Goal: Task Accomplishment & Management: Use online tool/utility

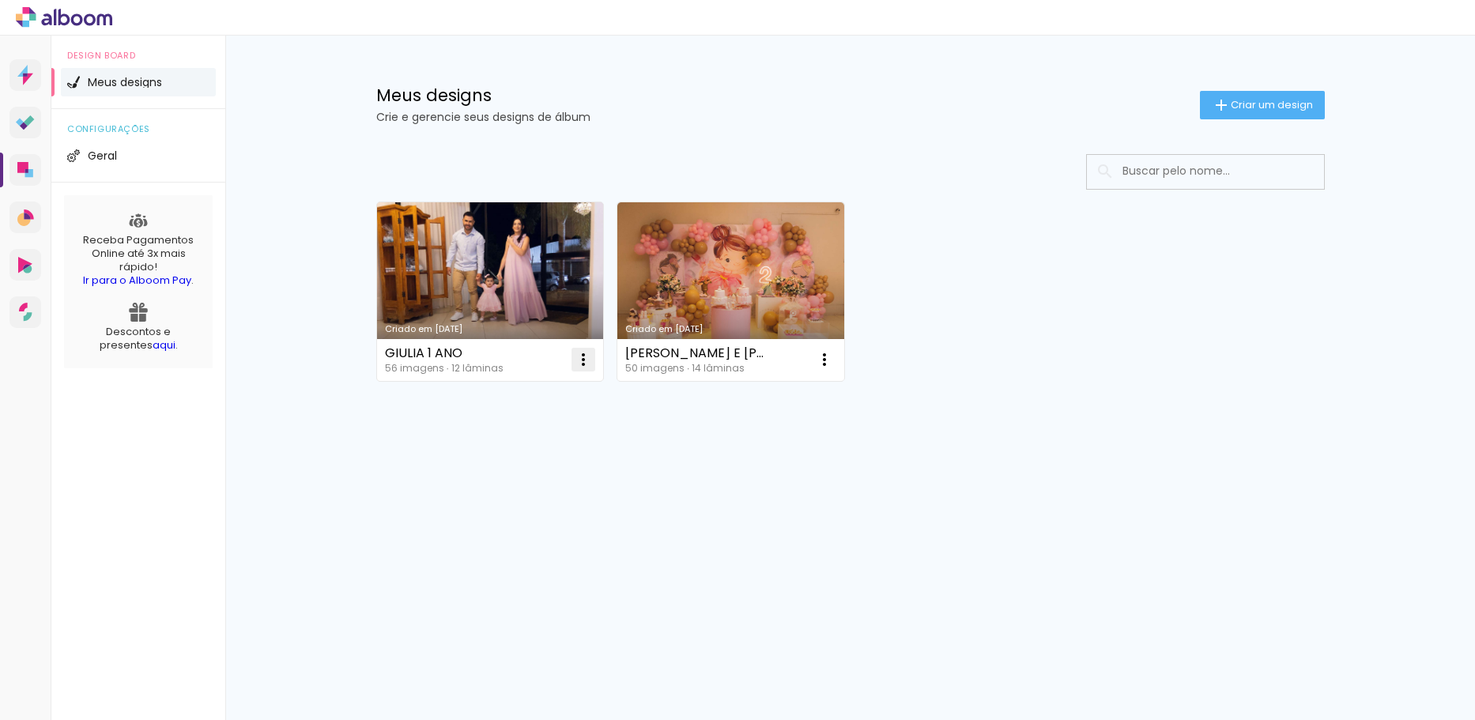
click at [578, 364] on iron-icon at bounding box center [583, 359] width 19 height 19
click at [538, 463] on paper-item "Excluir" at bounding box center [521, 464] width 156 height 32
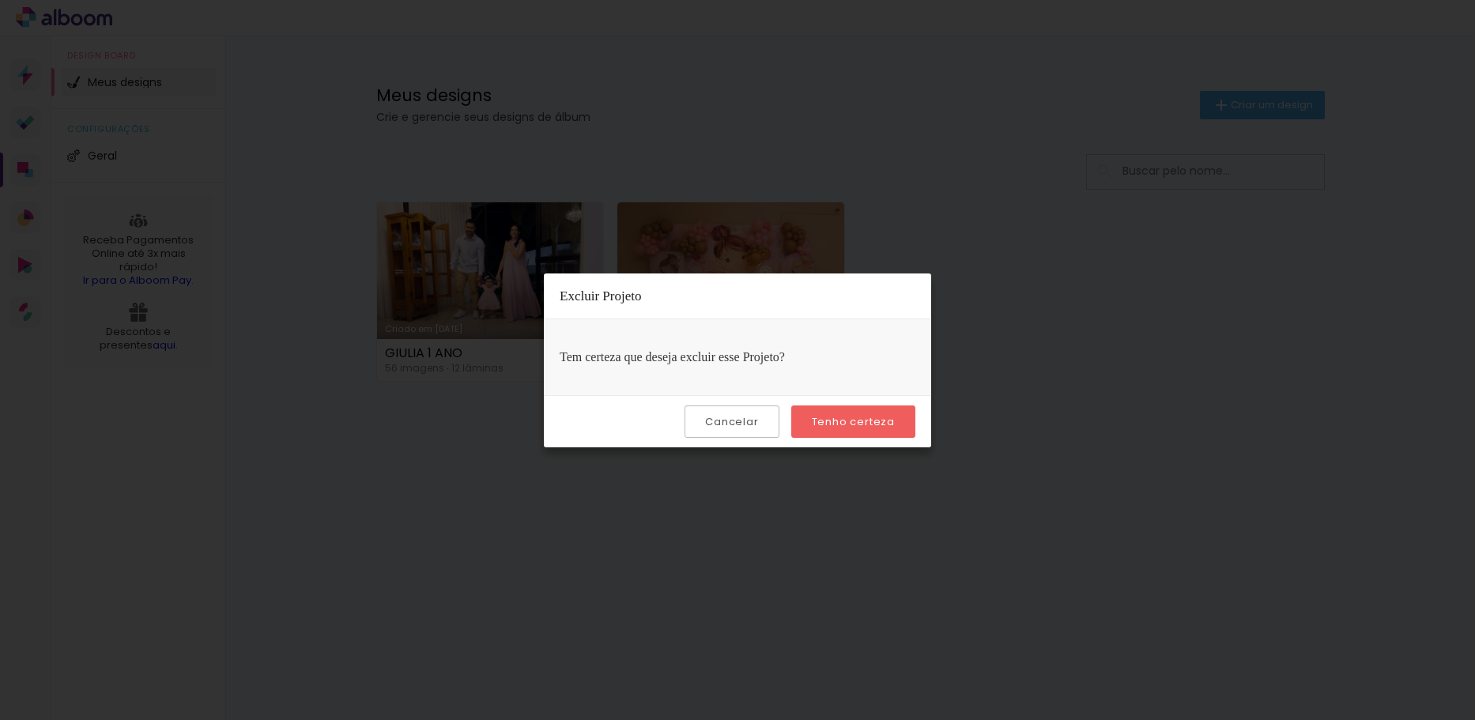
click at [0, 0] on slot "Tenho certeza" at bounding box center [0, 0] width 0 height 0
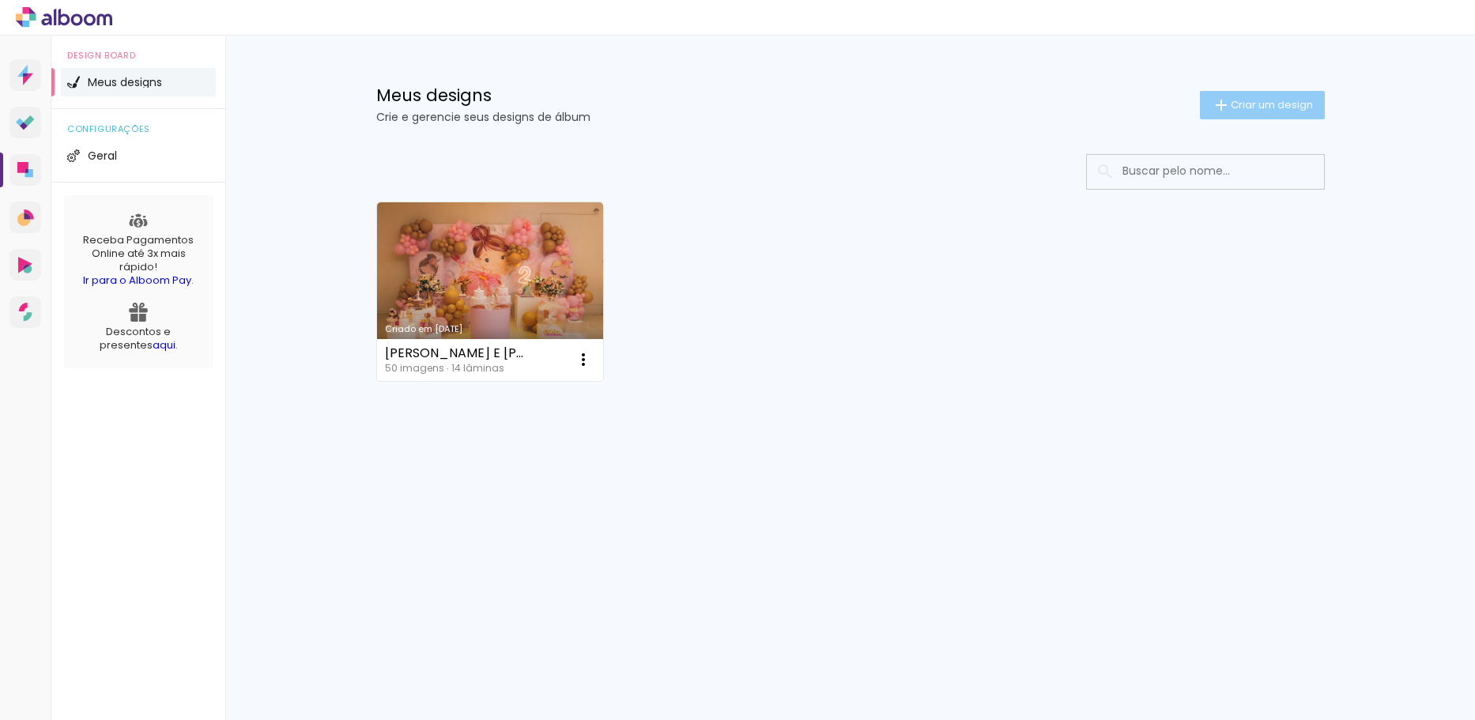
click at [1262, 108] on span "Criar um design" at bounding box center [1272, 105] width 82 height 10
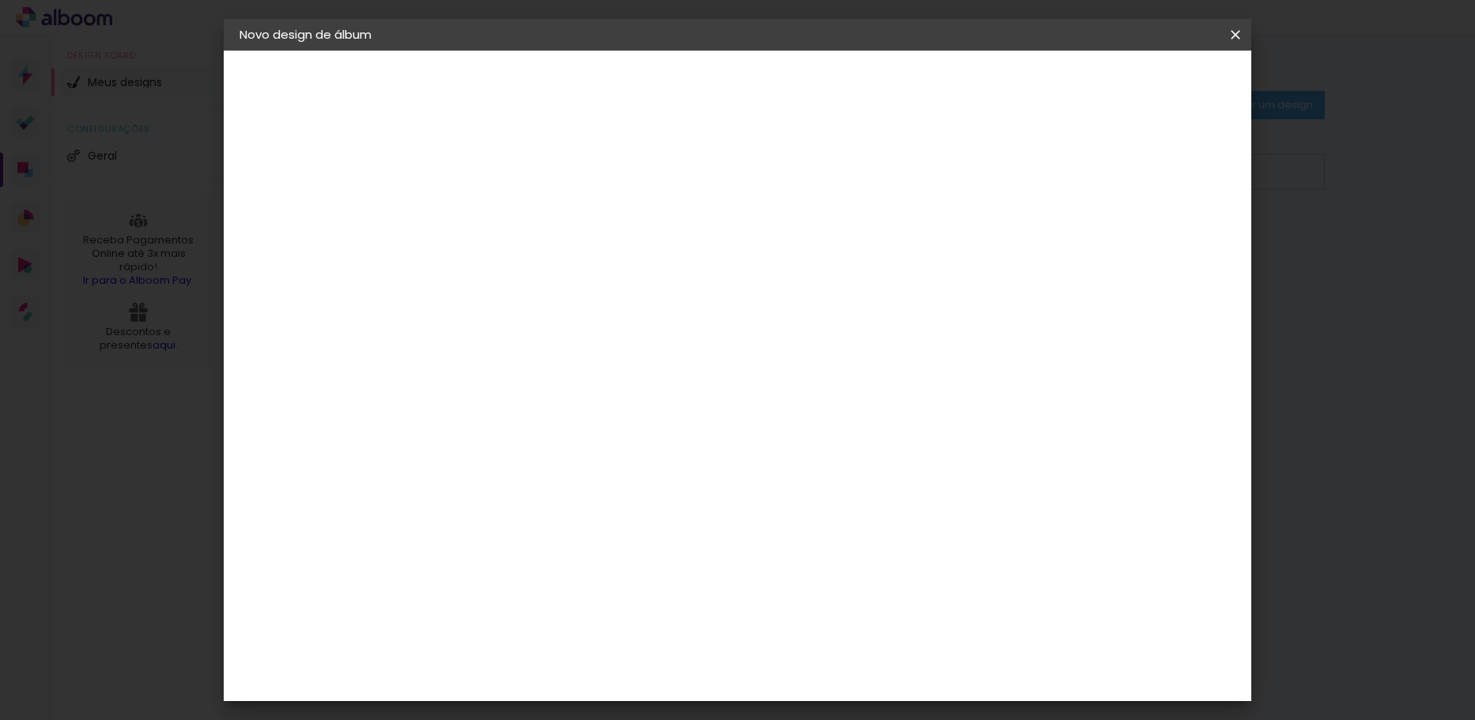
click at [498, 208] on input at bounding box center [498, 212] width 0 height 25
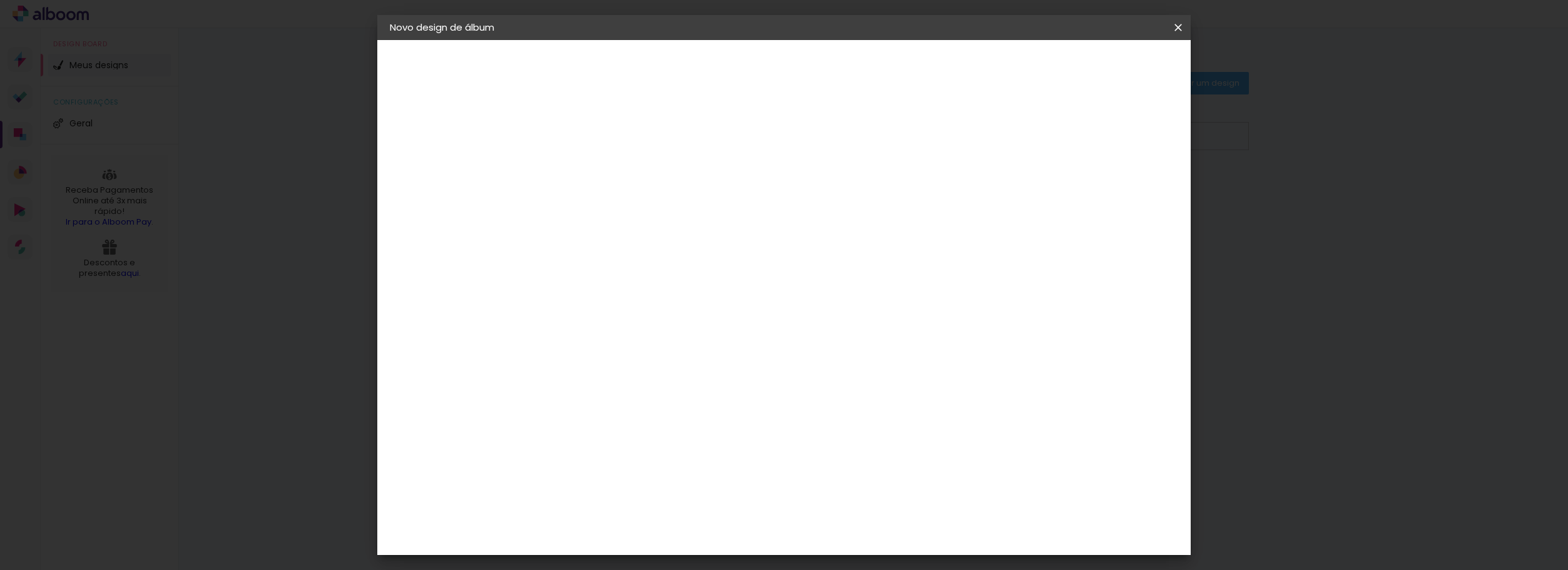
click at [594, 163] on input at bounding box center [594, 168] width 0 height 20
type input "[PERSON_NAME] 15 ANOS"
type paper-input "[PERSON_NAME] 15 ANOS"
click at [0, 0] on slot "Avançar" at bounding box center [0, 0] width 0 height 0
click at [622, 234] on input at bounding box center [626, 238] width 127 height 16
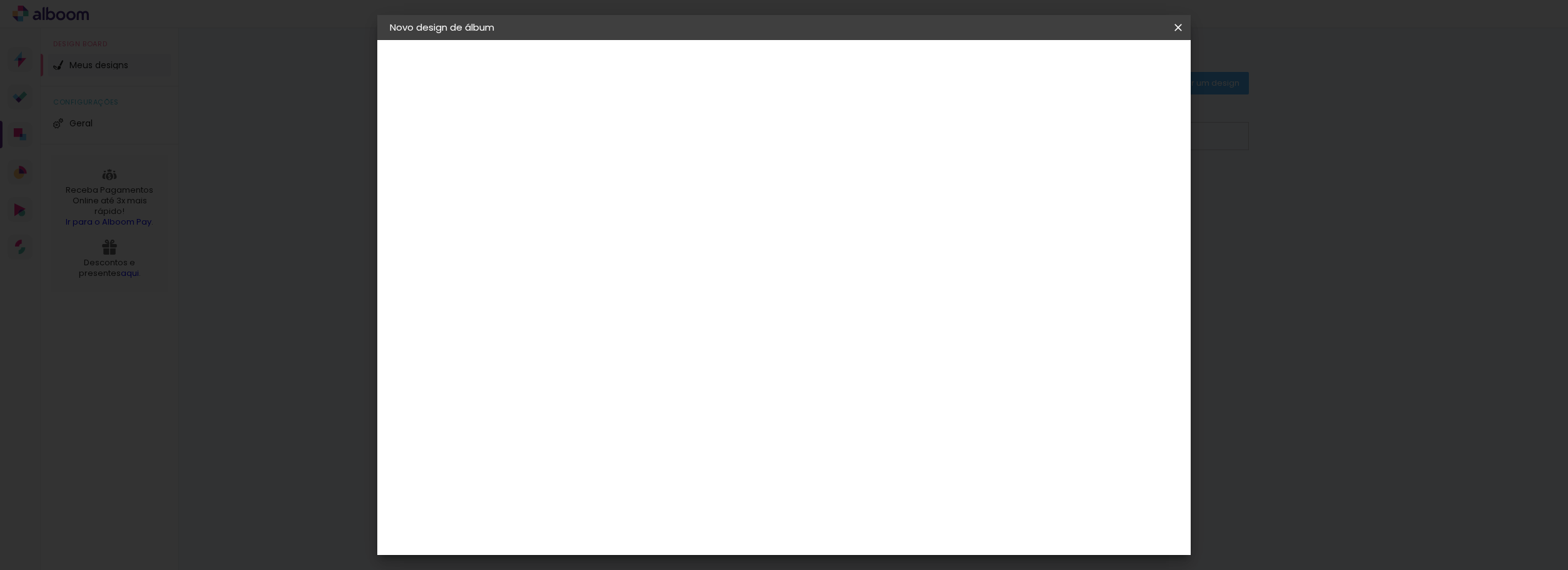
type input "F"
type input "FOTO"
type paper-input "FOTO"
click at [609, 424] on div "Foto 15" at bounding box center [598, 434] width 22 height 20
click at [802, 188] on paper-item "Tamanho Livre" at bounding box center [746, 190] width 112 height 28
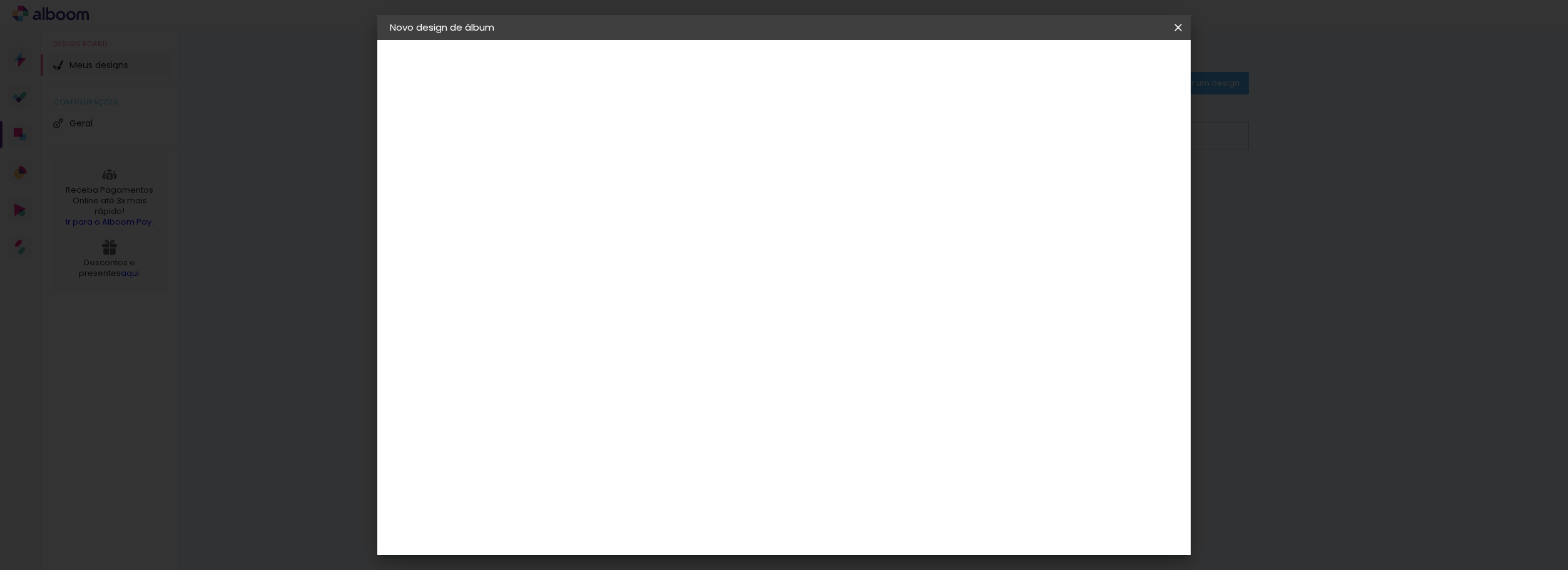
click at [668, 418] on paper-item "Foto 15" at bounding box center [617, 434] width 117 height 32
click at [712, 188] on iron-icon at bounding box center [704, 190] width 15 height 15
click at [0, 0] on slot "Tamanho Livre" at bounding box center [0, 0] width 0 height 0
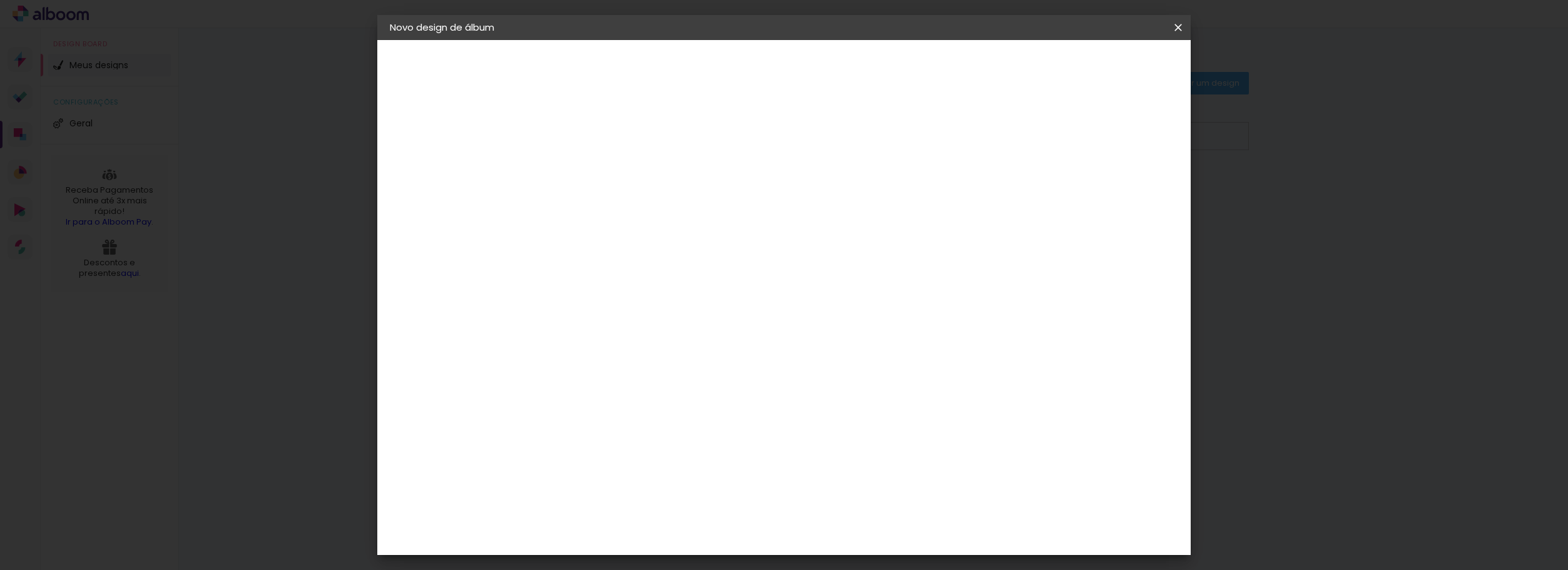
click at [802, 375] on album-spec-supplier-section at bounding box center [680, 455] width 243 height 668
click at [609, 424] on div "Foto 15" at bounding box center [598, 434] width 22 height 20
click at [0, 0] on slot "Avançar" at bounding box center [0, 0] width 0 height 0
click at [725, 563] on span "25 × 25 cm" at bounding box center [702, 580] width 46 height 33
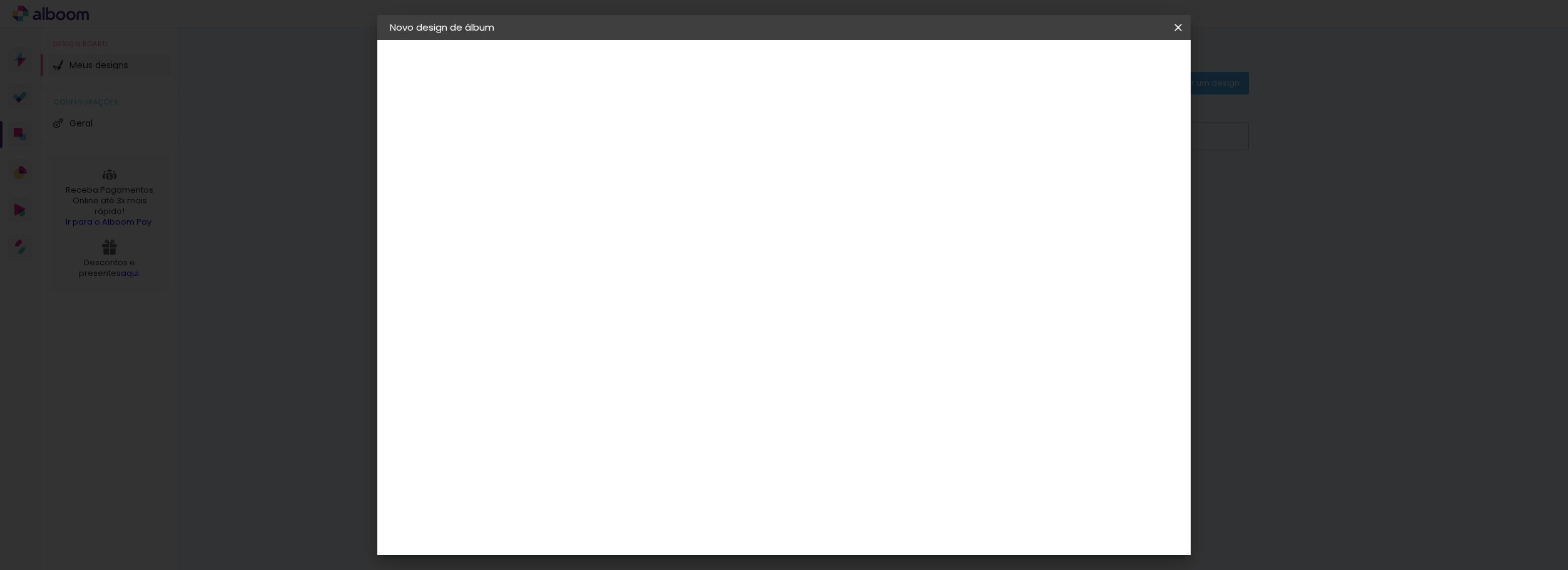
click at [0, 0] on slot "Avançar" at bounding box center [0, 0] width 0 height 0
click at [1029, 137] on div at bounding box center [1023, 135] width 11 height 11
type paper-checkbox "on"
click at [1100, 64] on span "Iniciar design" at bounding box center [1072, 66] width 57 height 9
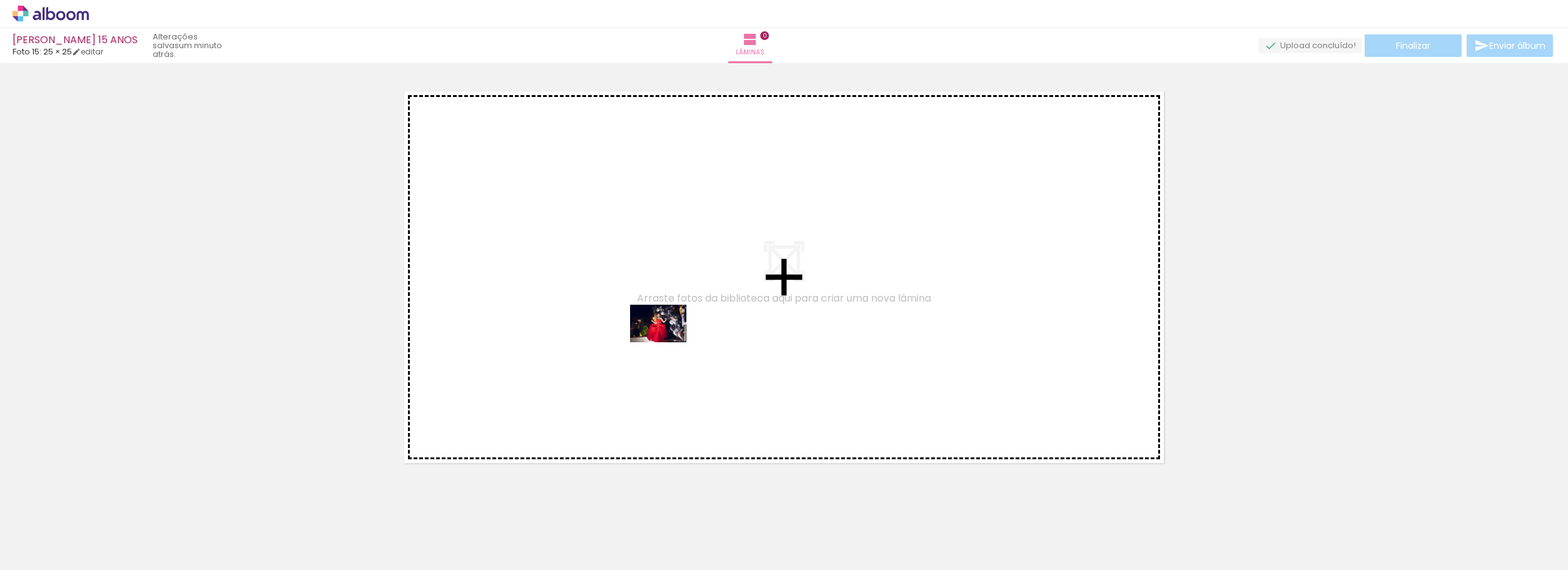
drag, startPoint x: 130, startPoint y: 536, endPoint x: 666, endPoint y: 340, distance: 570.7
click at [666, 340] on quentale-workspace at bounding box center [784, 285] width 1568 height 570
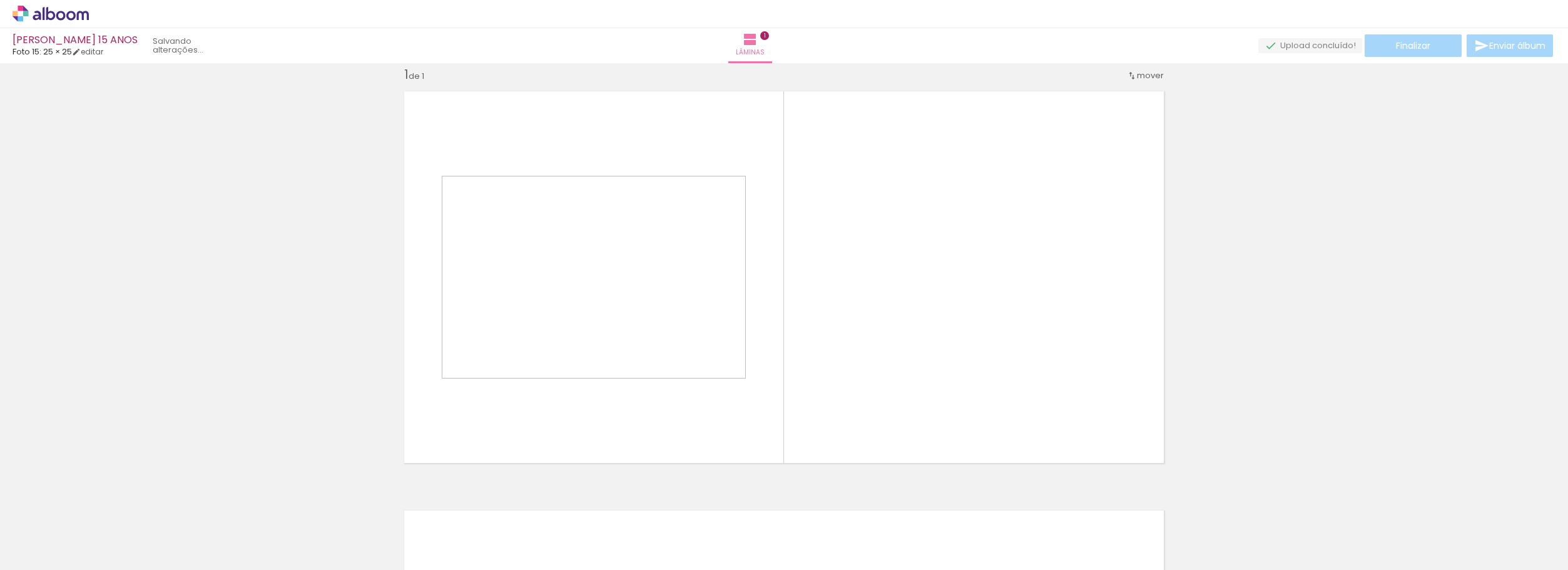
scroll to position [17, 0]
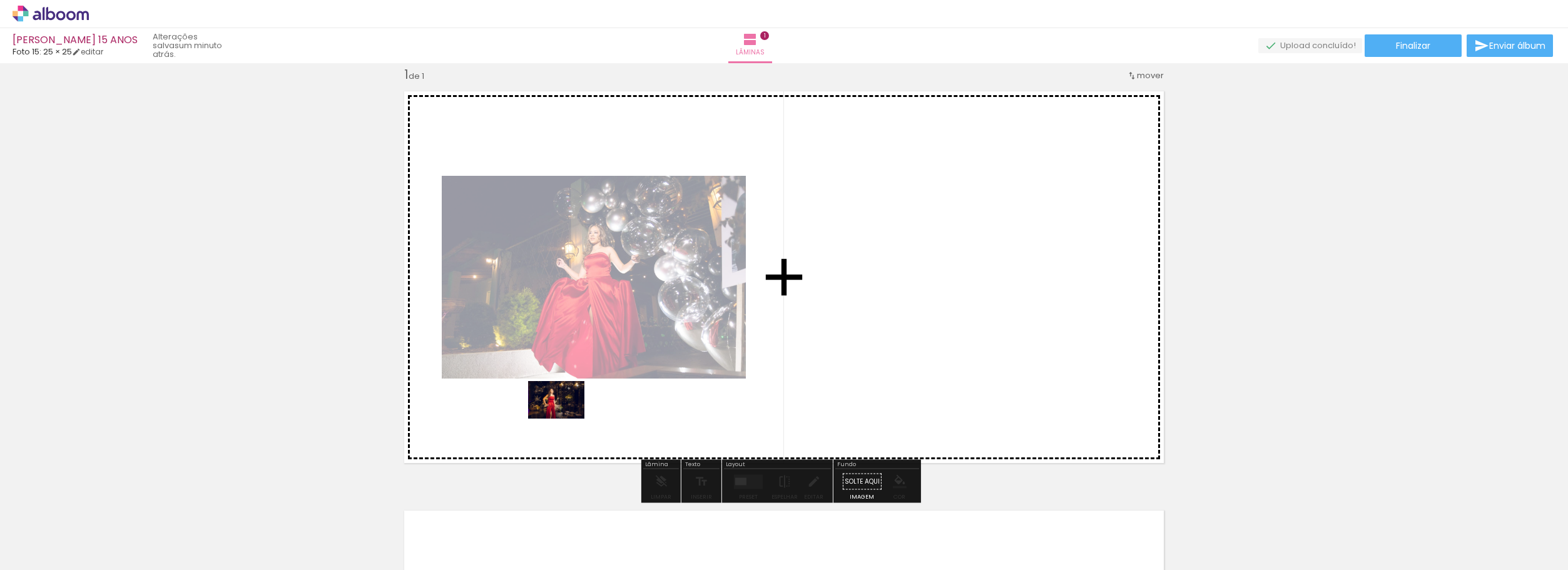
drag, startPoint x: 219, startPoint y: 541, endPoint x: 552, endPoint y: 435, distance: 349.5
click at [581, 408] on quentale-workspace at bounding box center [784, 285] width 1568 height 570
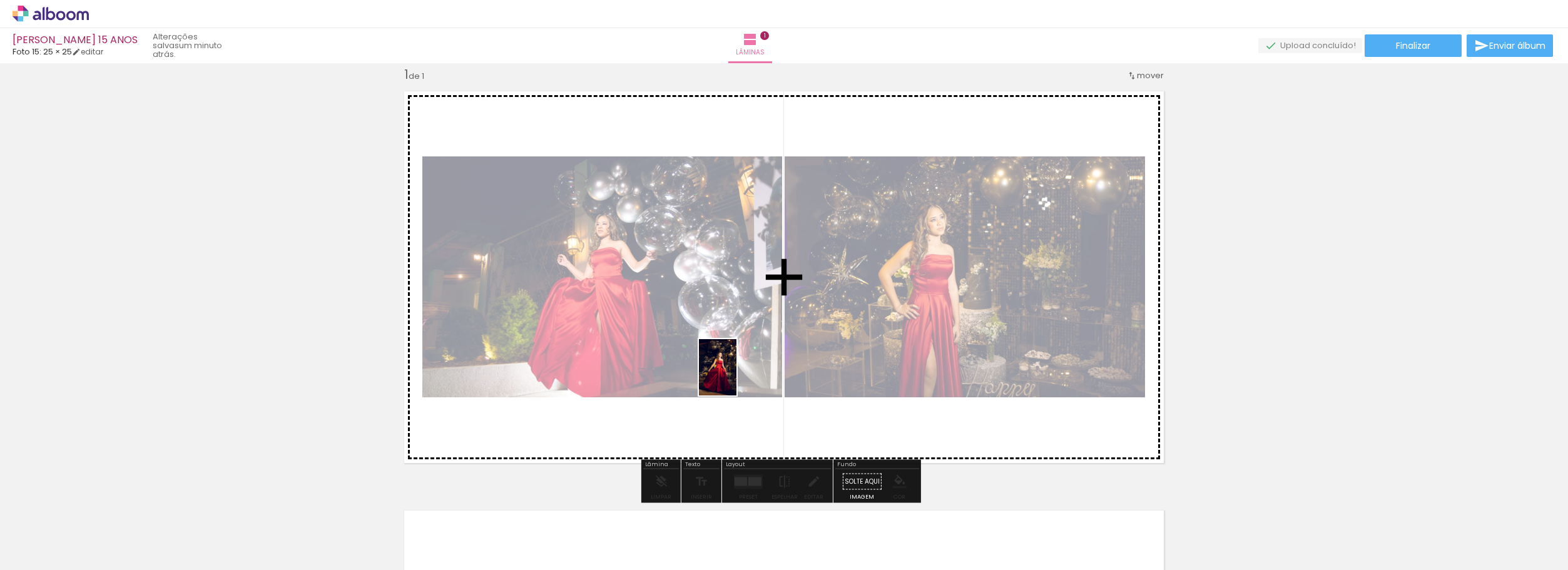
drag, startPoint x: 290, startPoint y: 542, endPoint x: 761, endPoint y: 372, distance: 500.7
click at [761, 372] on quentale-workspace at bounding box center [784, 285] width 1568 height 570
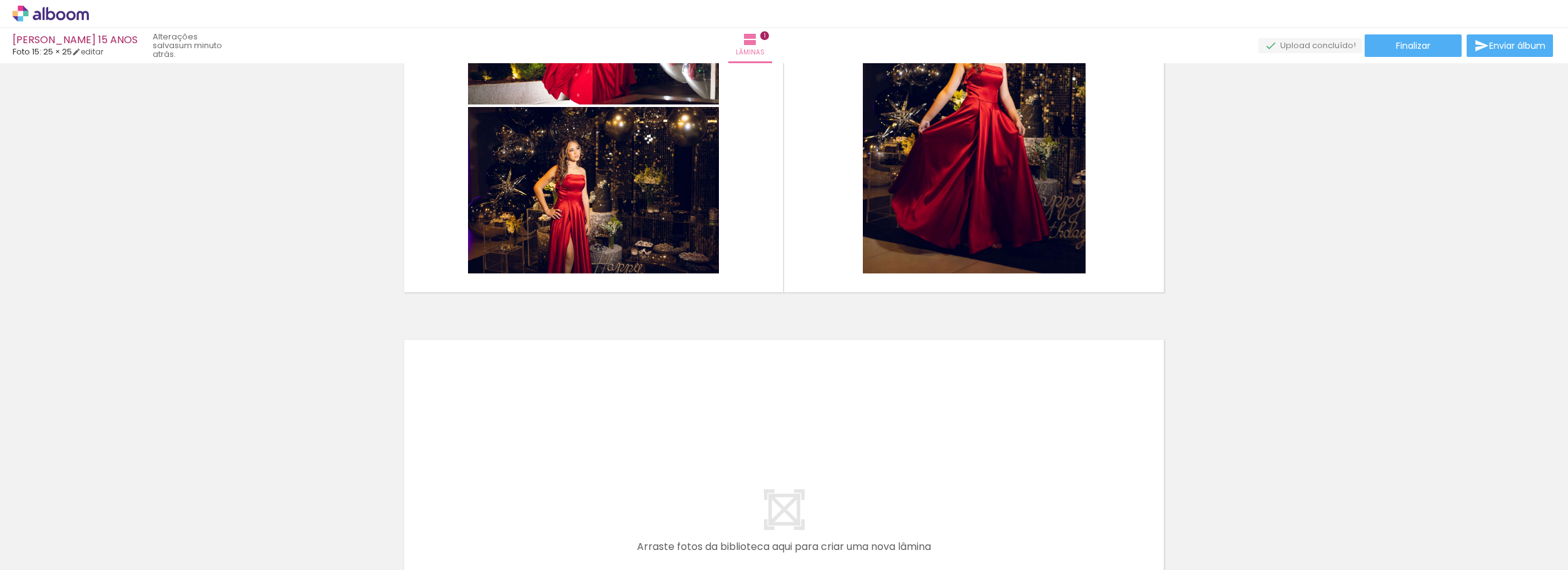
scroll to position [142, 0]
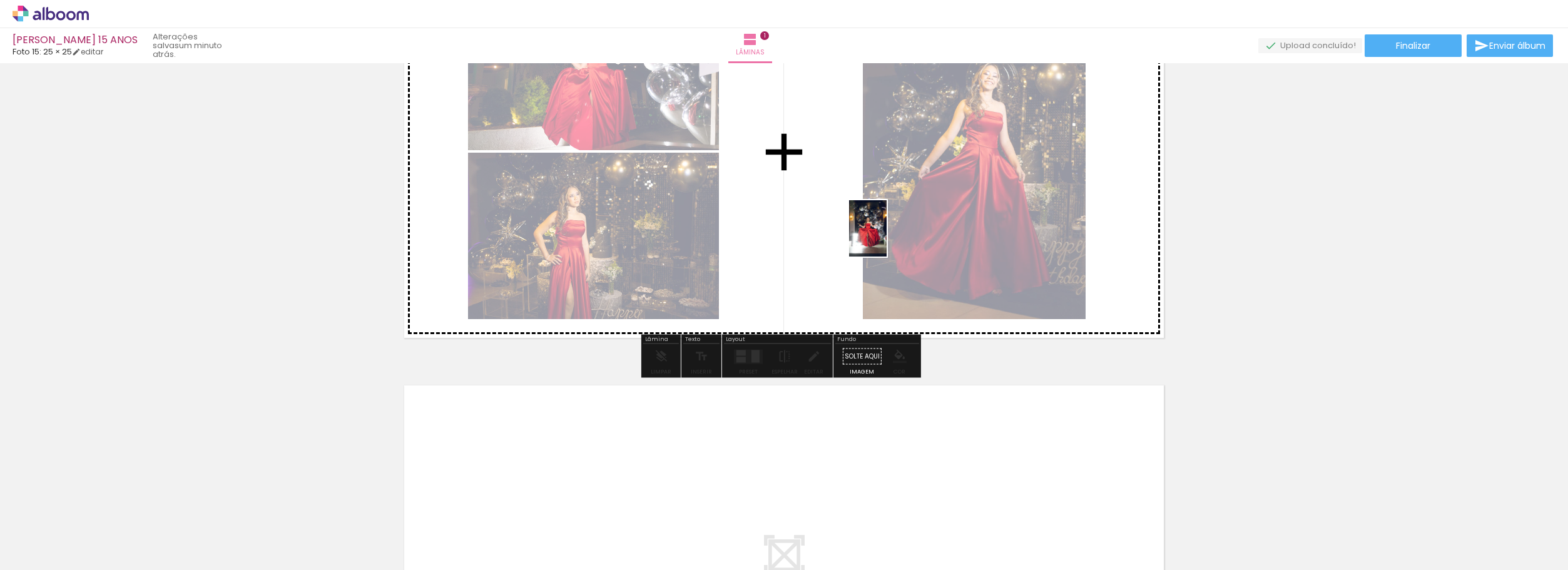
drag, startPoint x: 330, startPoint y: 554, endPoint x: 875, endPoint y: 261, distance: 618.8
click at [887, 238] on quentale-workspace at bounding box center [784, 285] width 1568 height 570
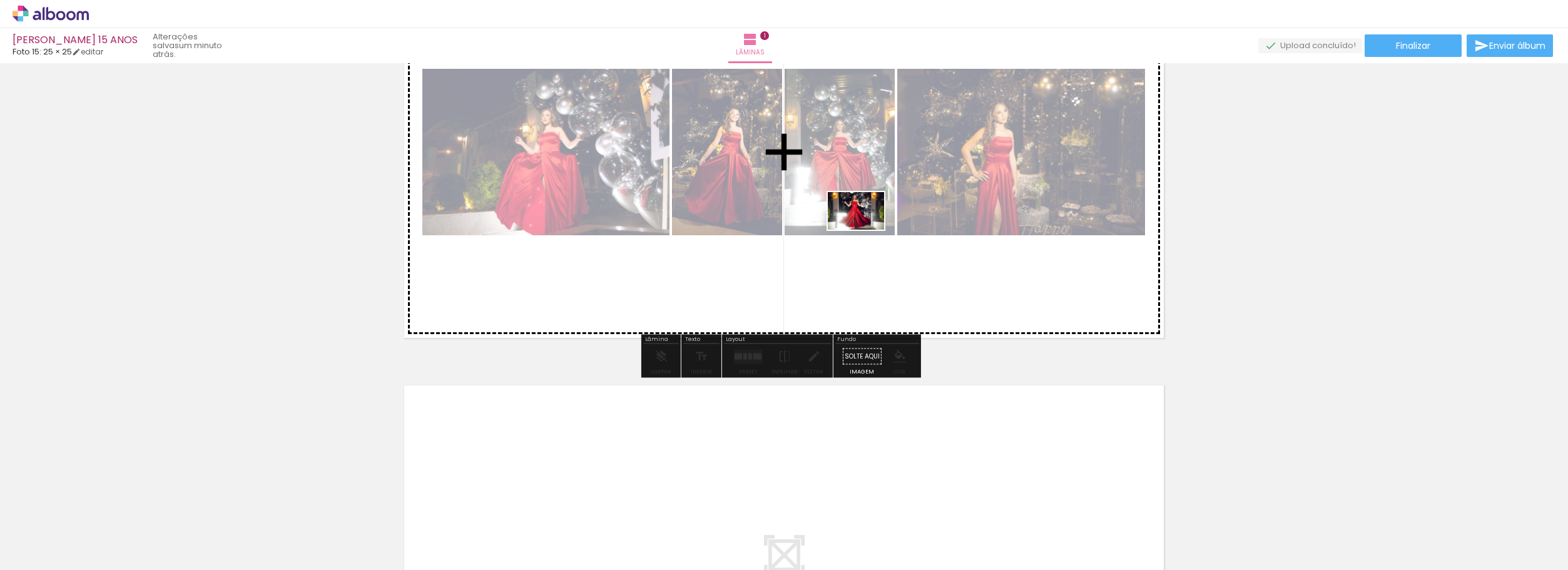
drag, startPoint x: 416, startPoint y: 538, endPoint x: 865, endPoint y: 230, distance: 544.5
click at [865, 230] on quentale-workspace at bounding box center [784, 285] width 1568 height 570
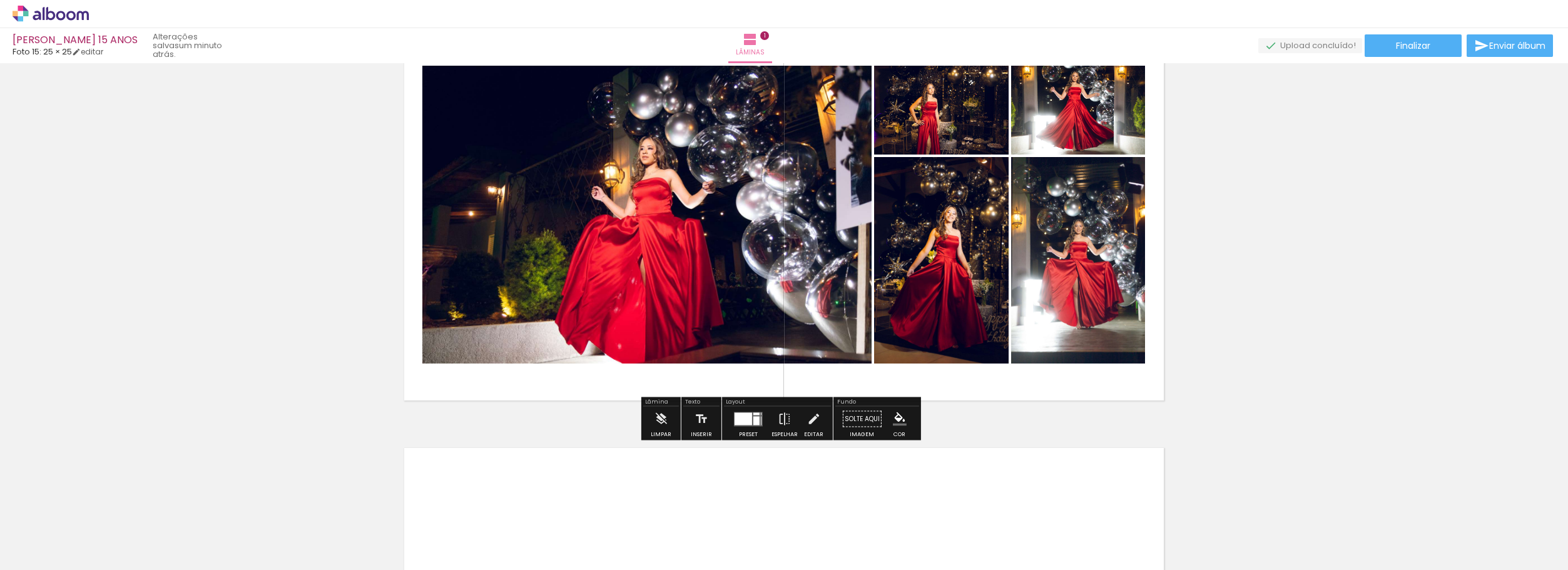
scroll to position [17, 0]
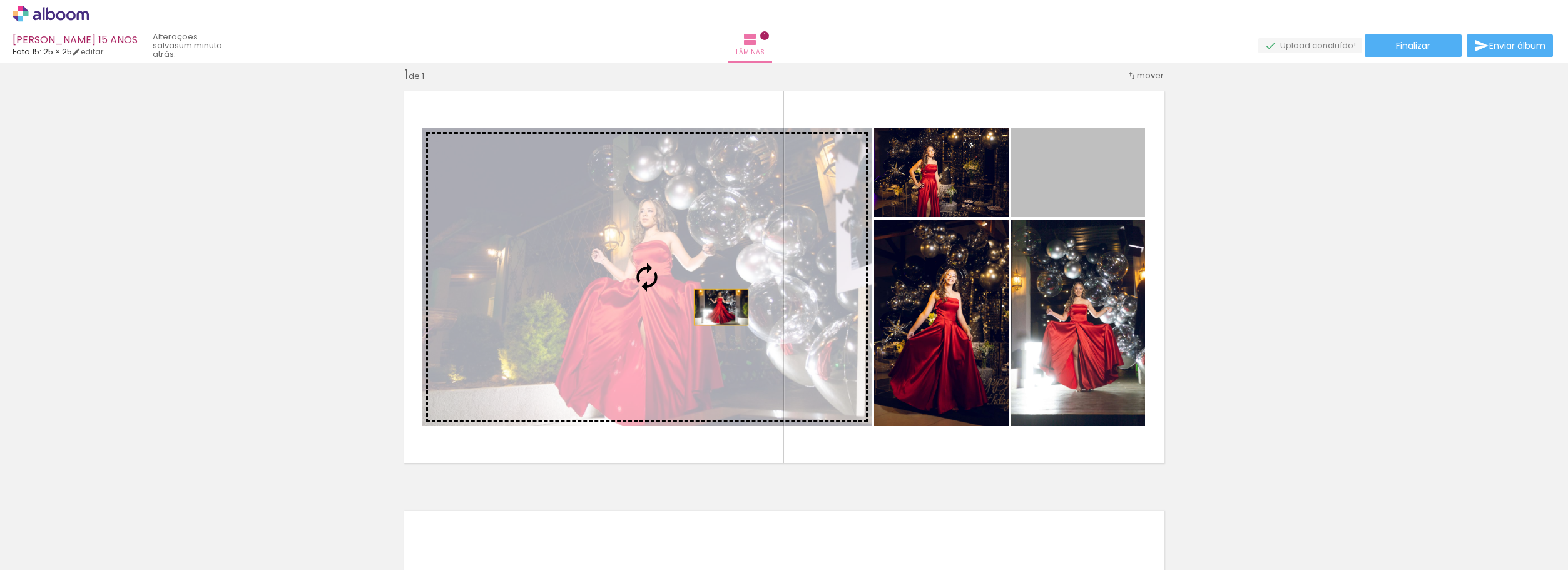
drag, startPoint x: 1084, startPoint y: 184, endPoint x: 712, endPoint y: 307, distance: 391.8
click at [0, 0] on slot at bounding box center [0, 0] width 0 height 0
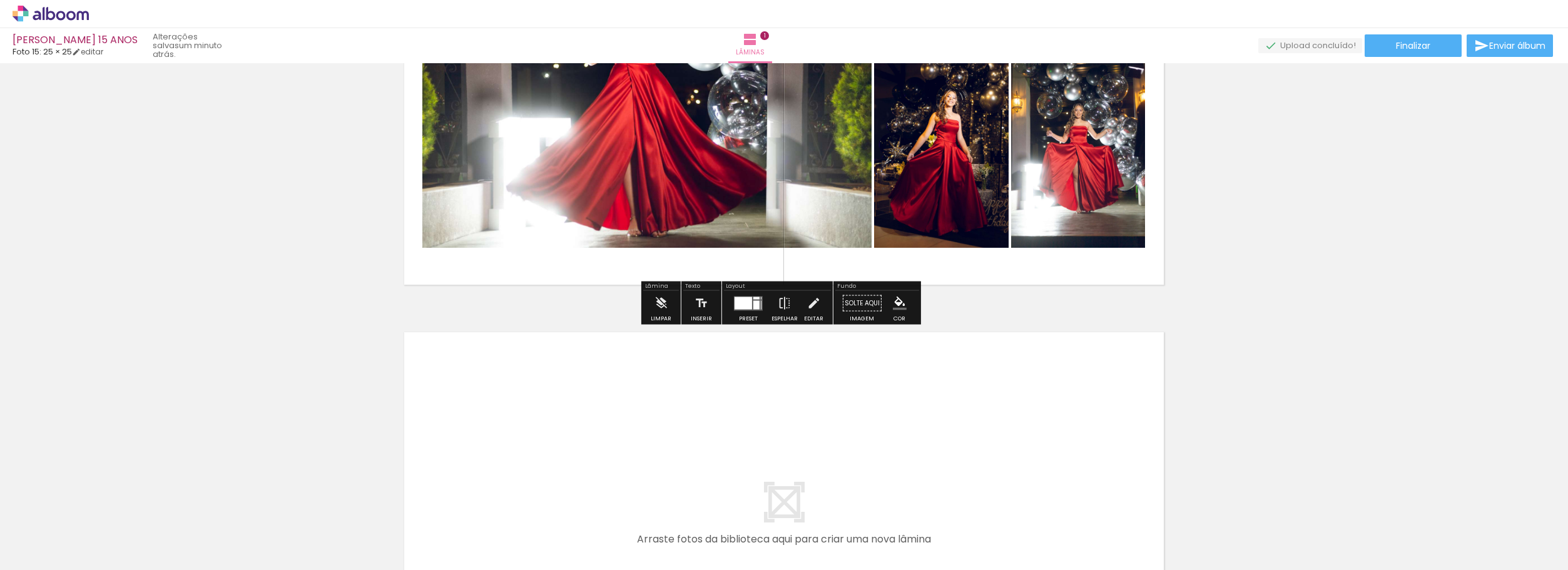
scroll to position [204, 0]
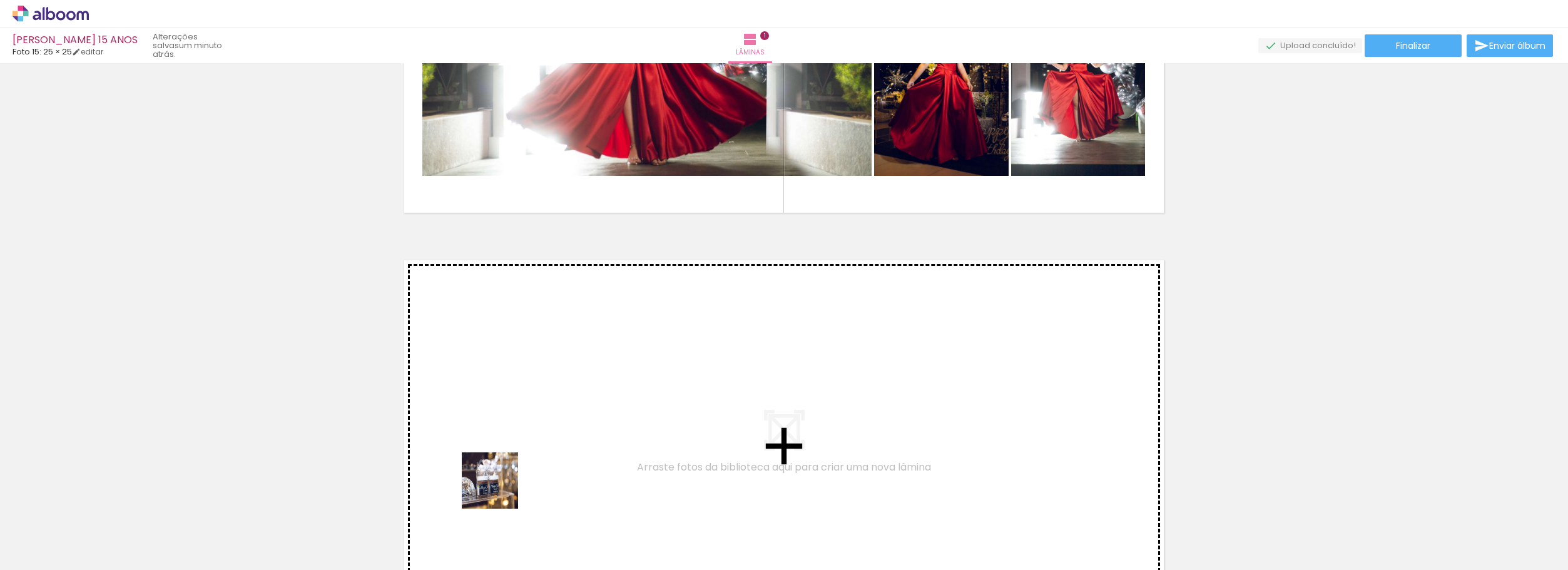
drag, startPoint x: 494, startPoint y: 524, endPoint x: 498, endPoint y: 401, distance: 123.1
click at [498, 401] on quentale-workspace at bounding box center [784, 285] width 1568 height 570
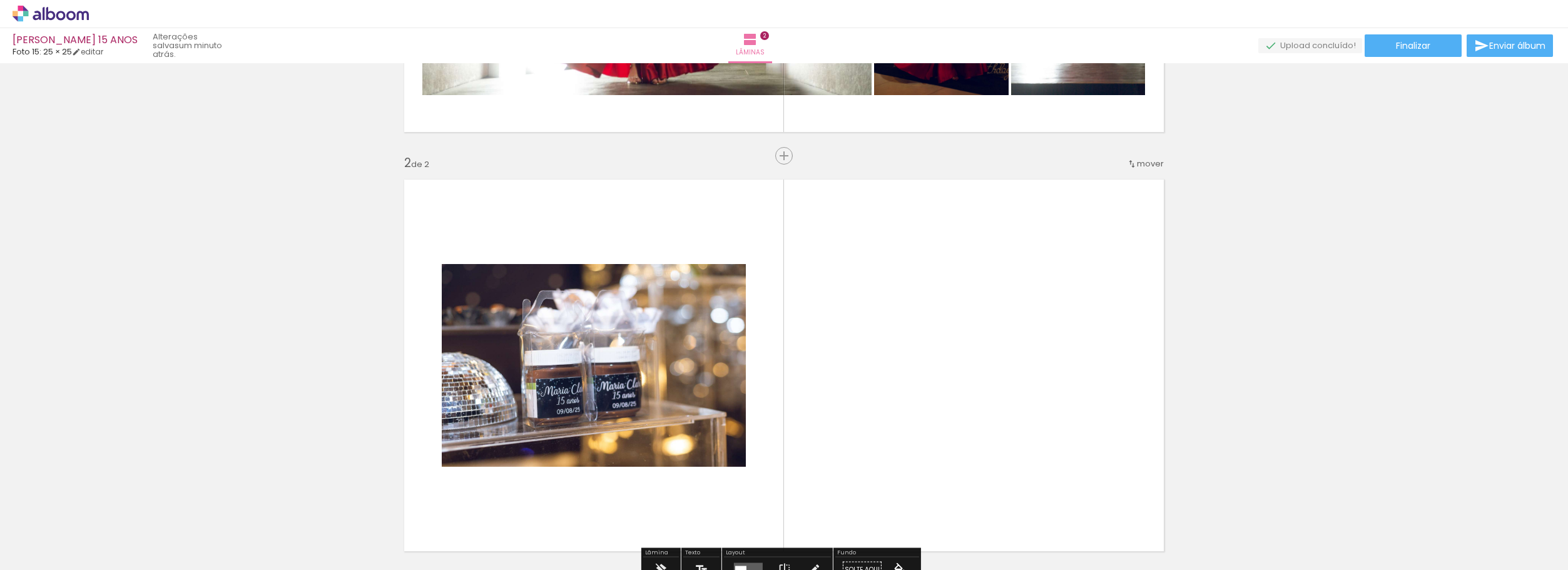
scroll to position [435, 0]
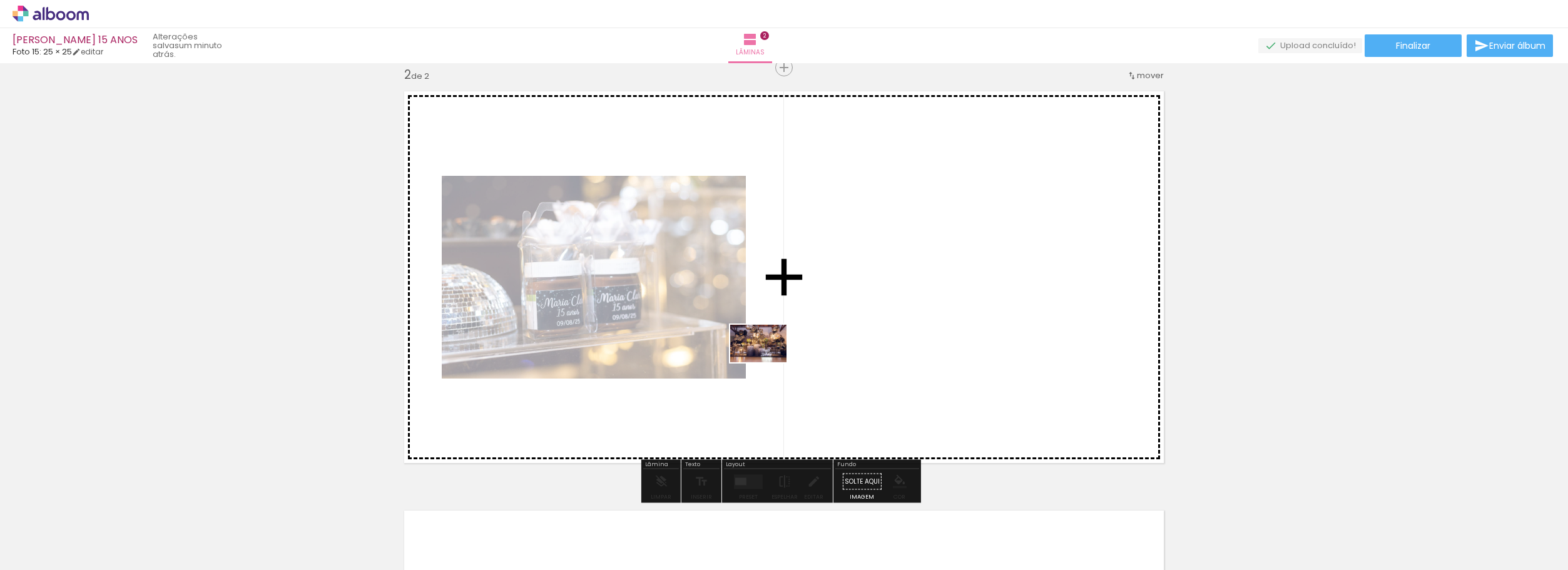
drag, startPoint x: 554, startPoint y: 551, endPoint x: 779, endPoint y: 450, distance: 246.6
click at [808, 345] on quentale-workspace at bounding box center [784, 285] width 1568 height 570
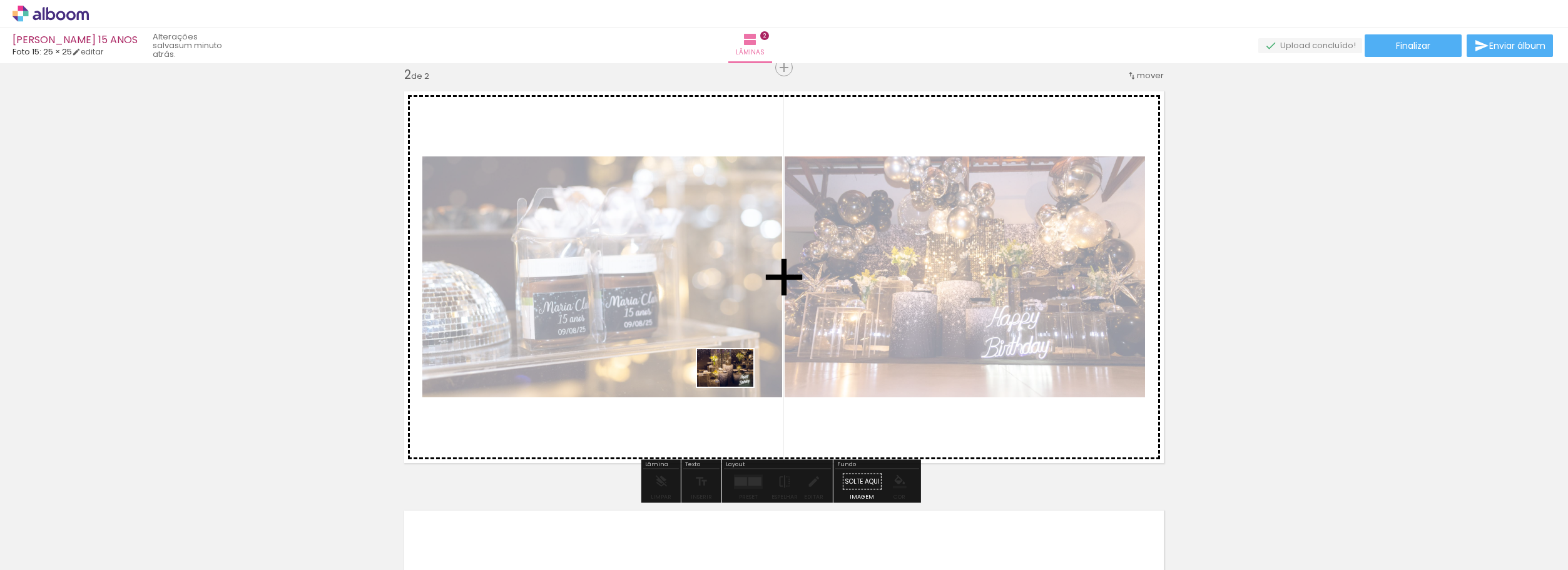
drag, startPoint x: 696, startPoint y: 445, endPoint x: 761, endPoint y: 368, distance: 100.8
click at [763, 352] on quentale-workspace at bounding box center [784, 285] width 1568 height 570
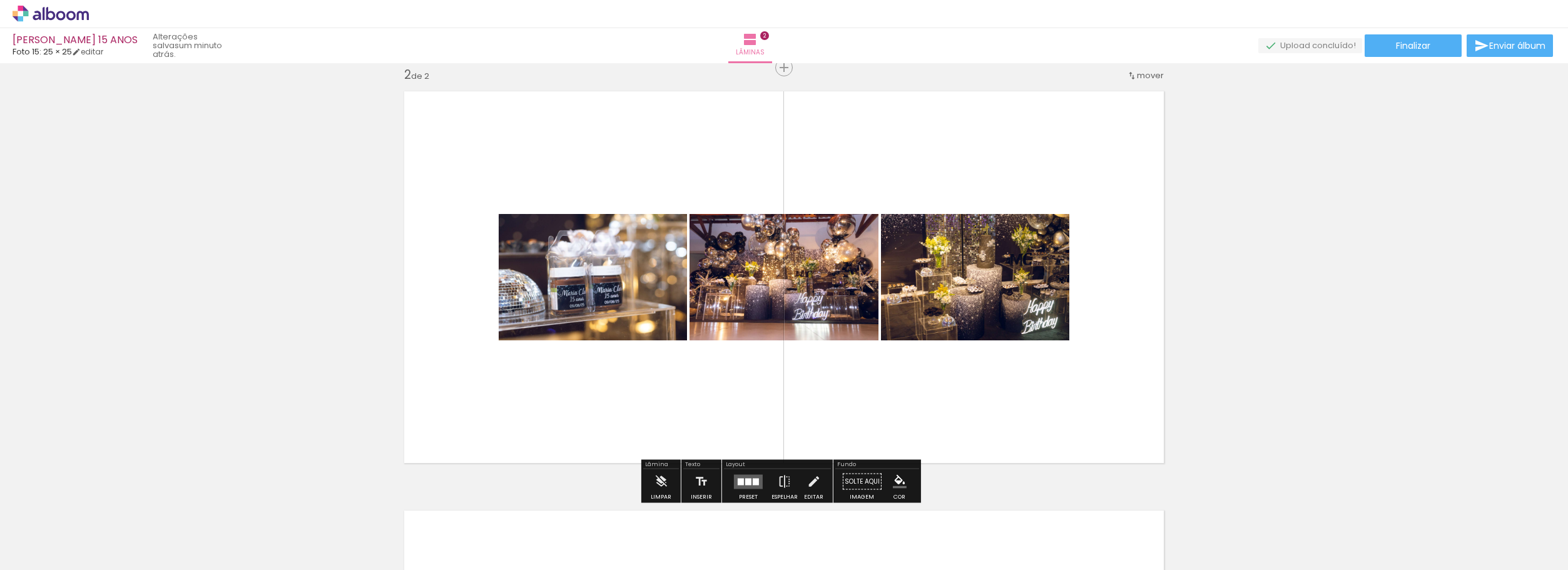
drag, startPoint x: 707, startPoint y: 536, endPoint x: 772, endPoint y: 446, distance: 111.0
click at [739, 343] on quentale-workspace at bounding box center [784, 285] width 1568 height 570
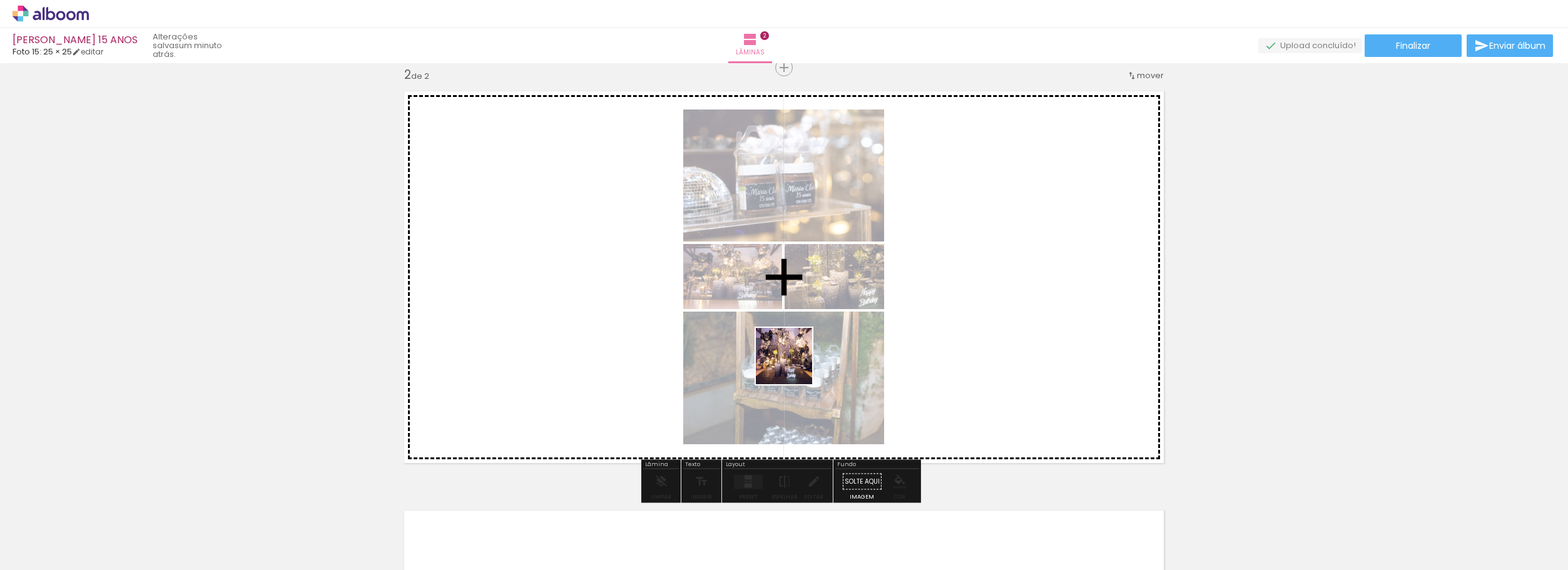
drag, startPoint x: 755, startPoint y: 530, endPoint x: 811, endPoint y: 435, distance: 110.3
click at [793, 364] on quentale-workspace at bounding box center [784, 285] width 1568 height 570
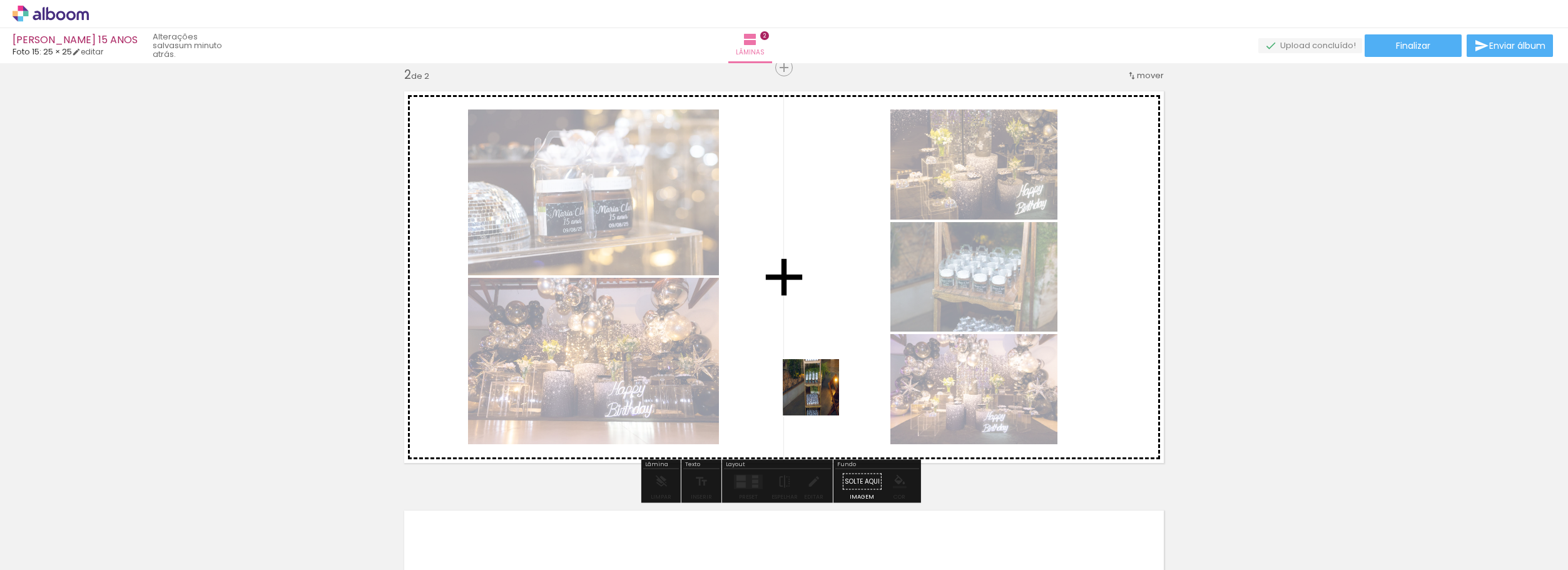
drag, startPoint x: 823, startPoint y: 411, endPoint x: 854, endPoint y: 465, distance: 62.3
click at [817, 376] on quentale-workspace at bounding box center [784, 285] width 1568 height 570
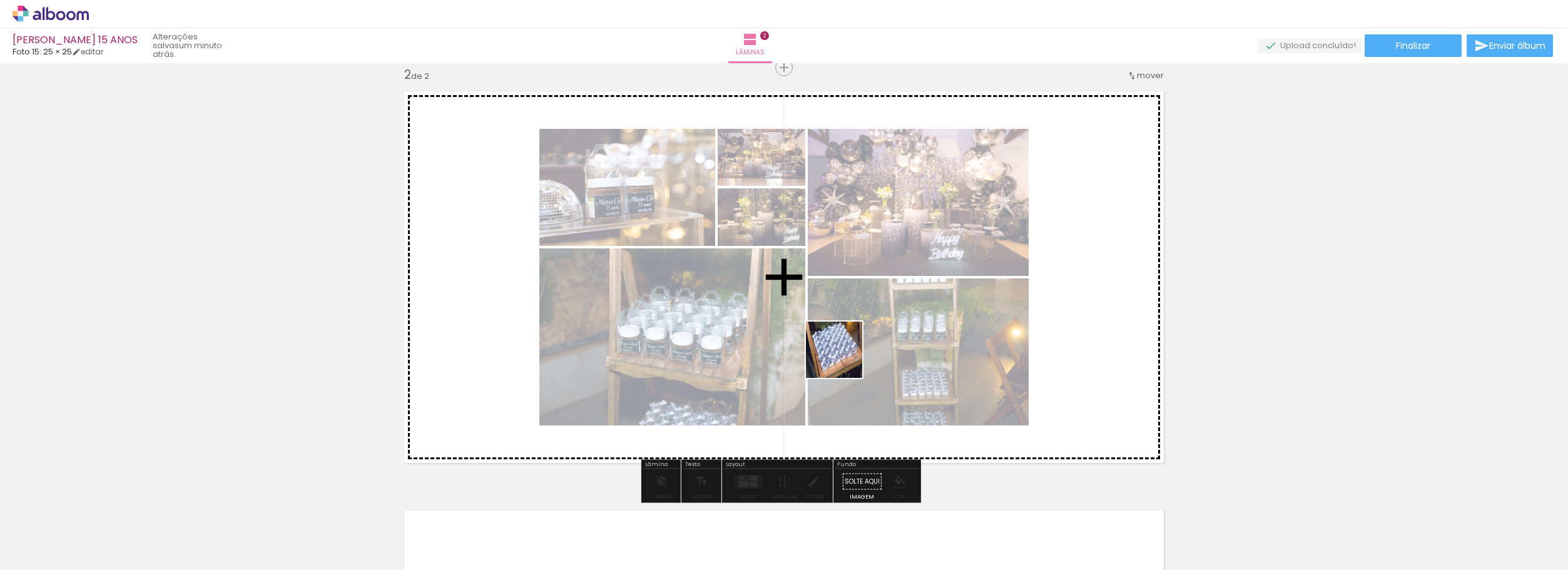
drag, startPoint x: 891, startPoint y: 521, endPoint x: 844, endPoint y: 359, distance: 168.7
click at [844, 359] on quentale-workspace at bounding box center [784, 285] width 1568 height 570
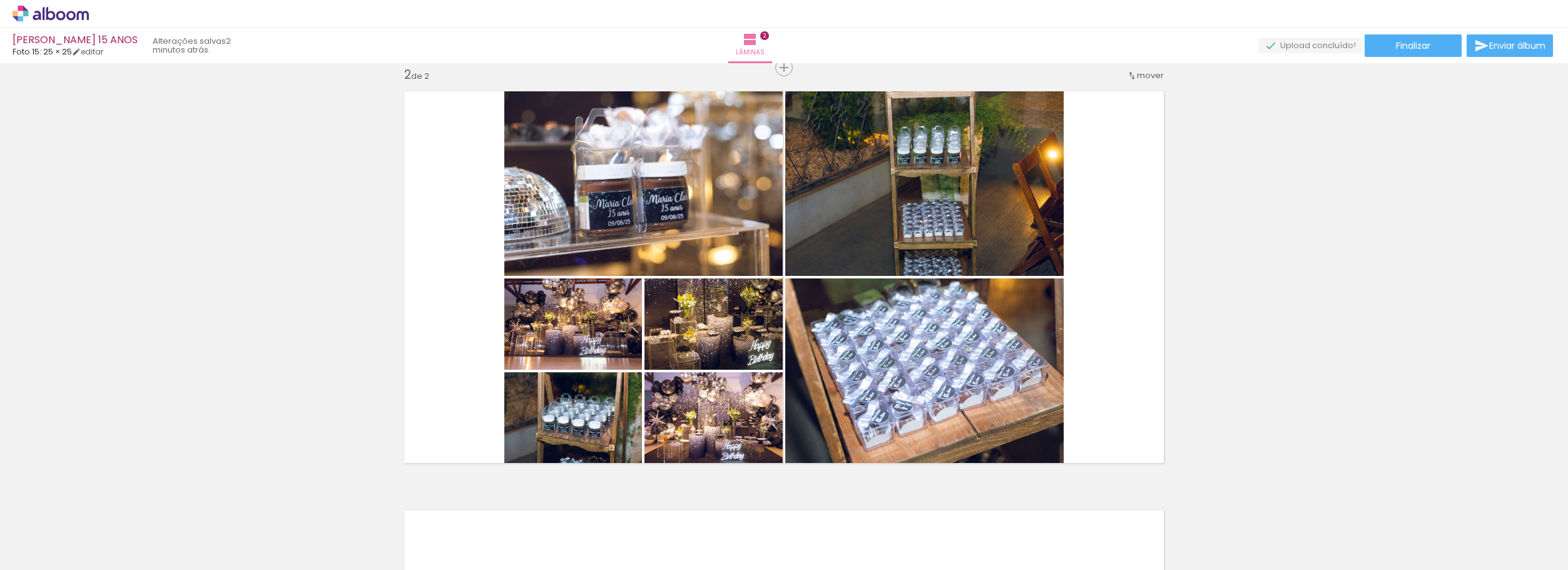
scroll to position [0, 2992]
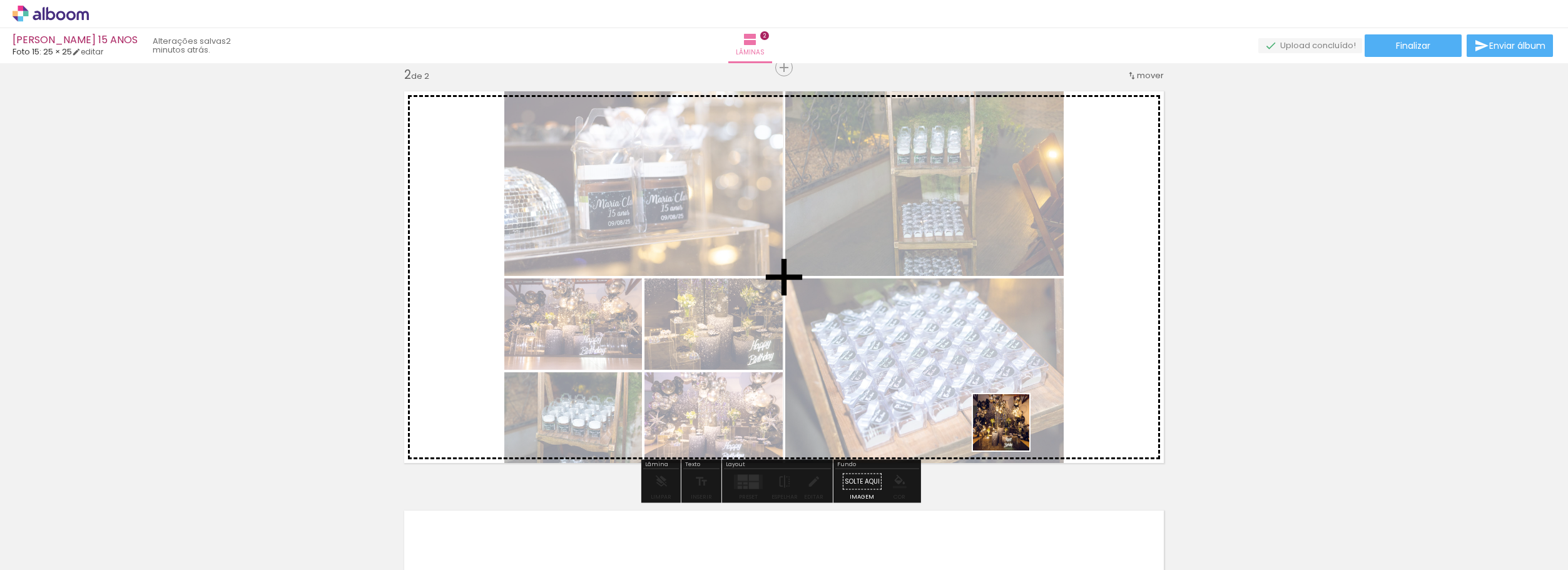
drag, startPoint x: 1283, startPoint y: 539, endPoint x: 971, endPoint y: 414, distance: 336.1
click at [971, 414] on quentale-workspace at bounding box center [784, 285] width 1568 height 570
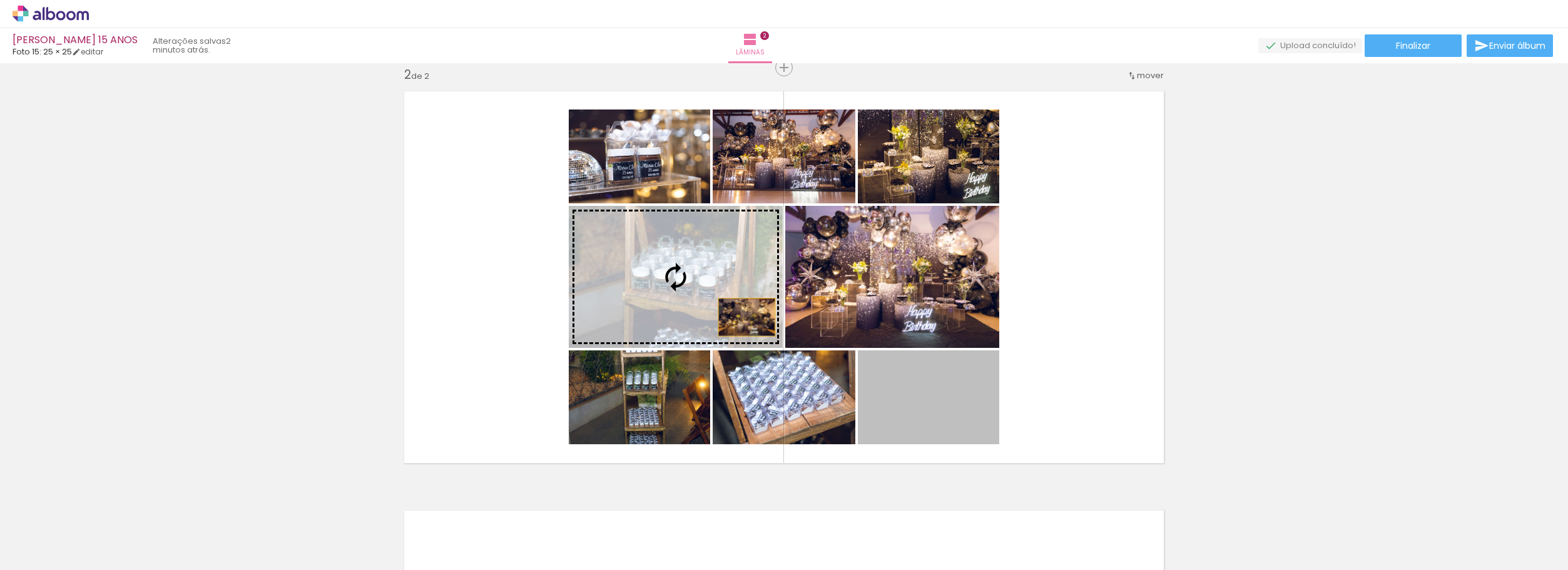
drag, startPoint x: 929, startPoint y: 416, endPoint x: 694, endPoint y: 288, distance: 267.6
click at [0, 0] on slot at bounding box center [0, 0] width 0 height 0
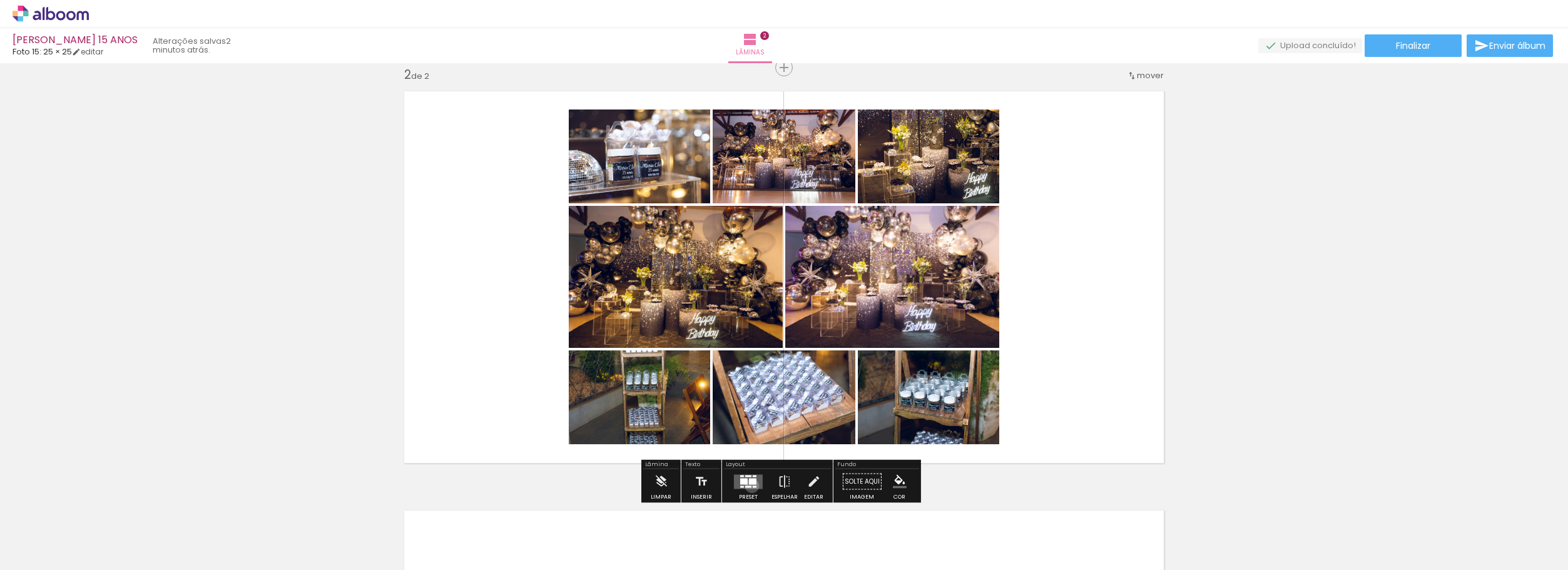
click at [749, 485] on quentale-layouter at bounding box center [748, 481] width 28 height 14
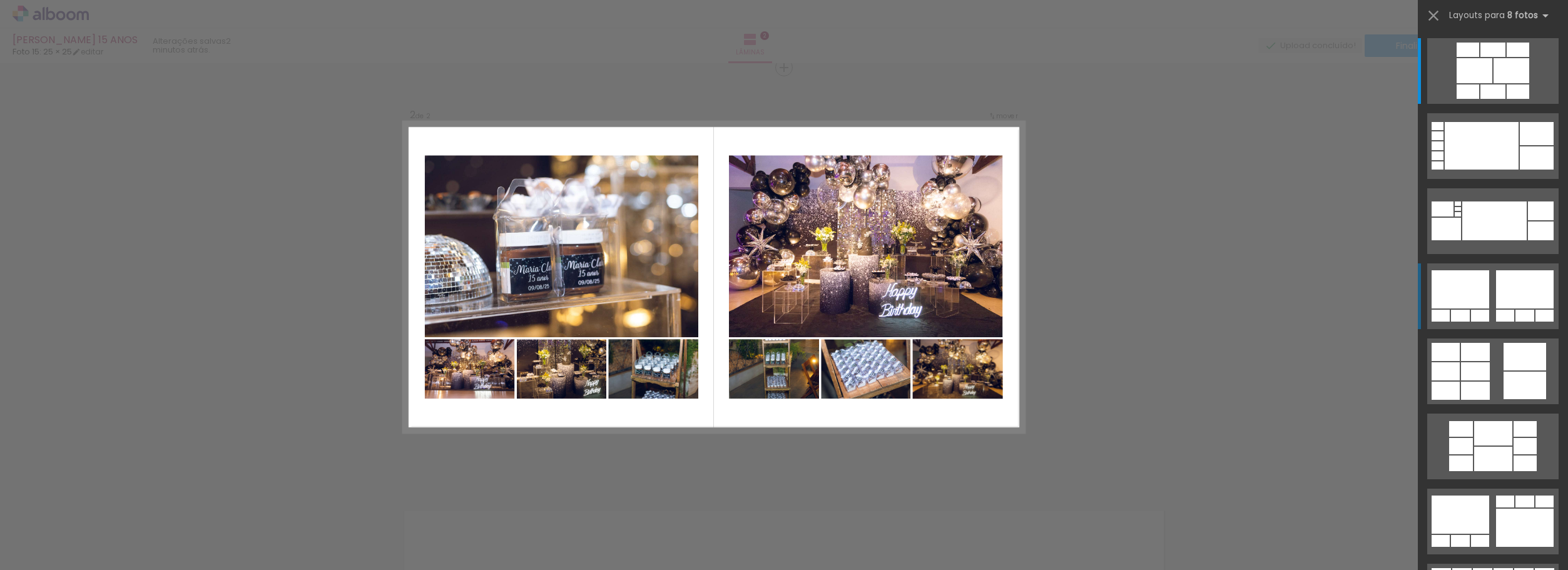
click at [1167, 300] on div at bounding box center [1524, 290] width 58 height 38
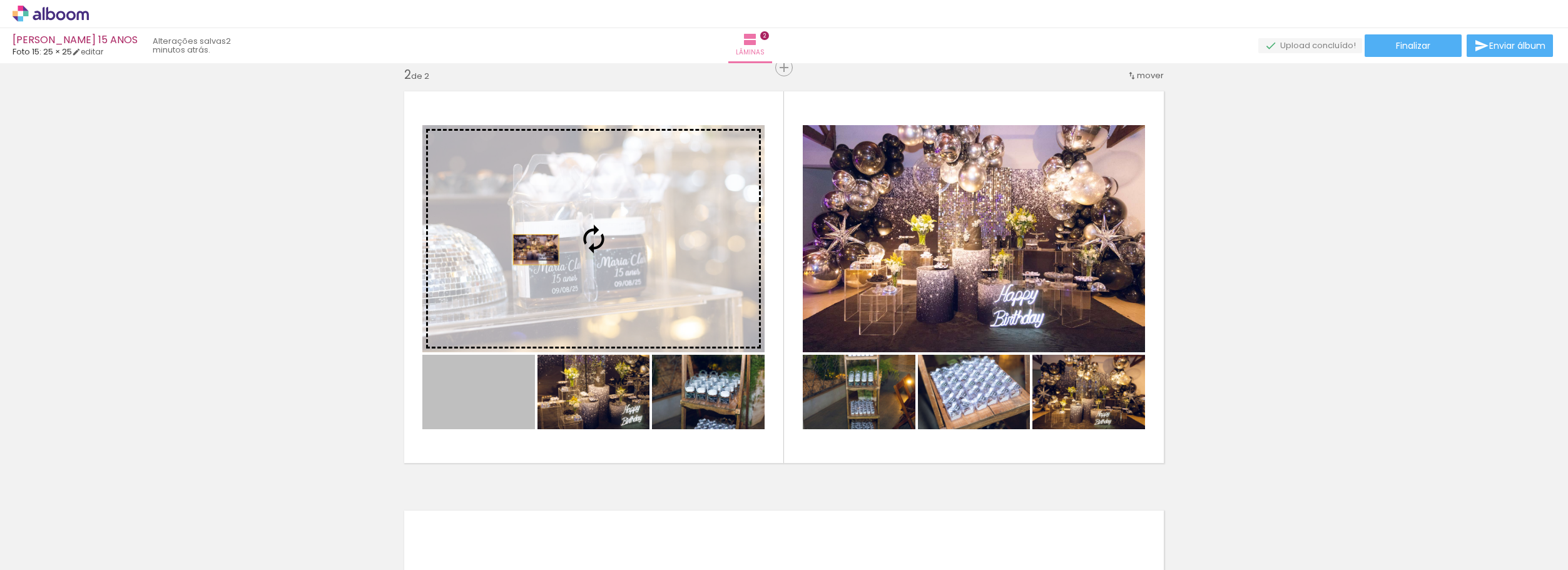
drag, startPoint x: 476, startPoint y: 396, endPoint x: 531, endPoint y: 247, distance: 158.8
click at [0, 0] on slot at bounding box center [0, 0] width 0 height 0
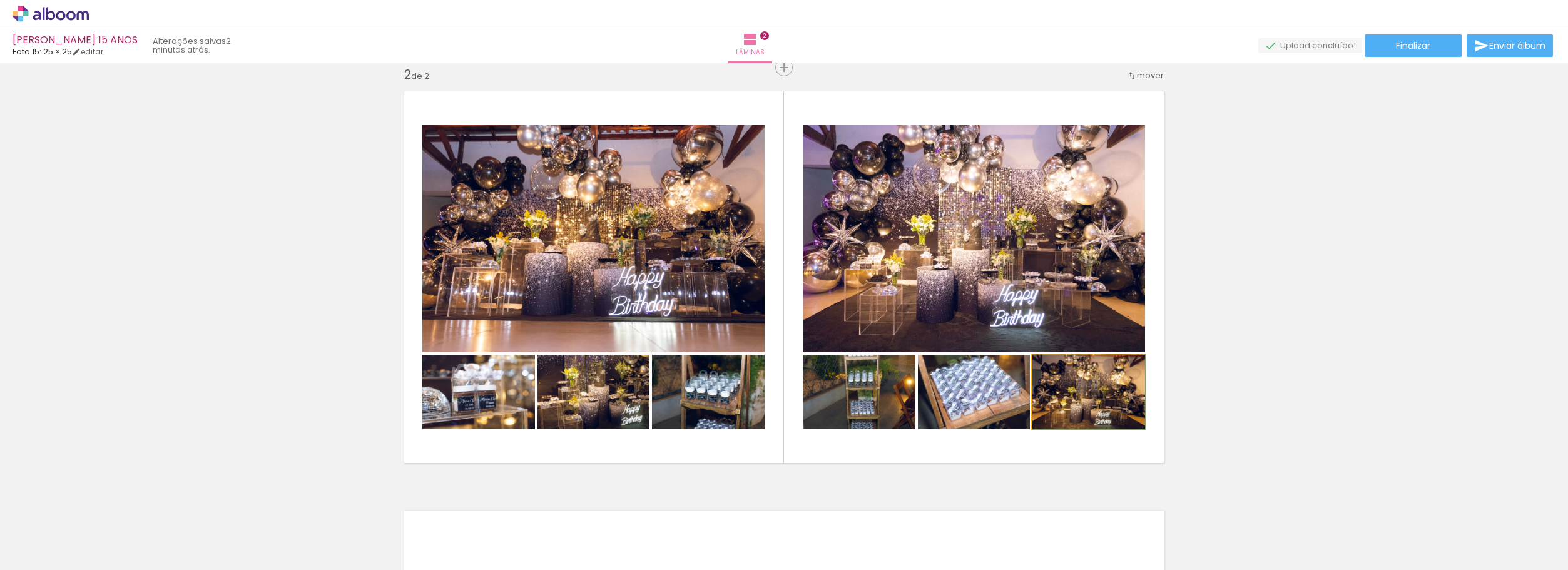
drag, startPoint x: 1098, startPoint y: 420, endPoint x: 1050, endPoint y: 310, distance: 120.0
click at [0, 0] on slot at bounding box center [0, 0] width 0 height 0
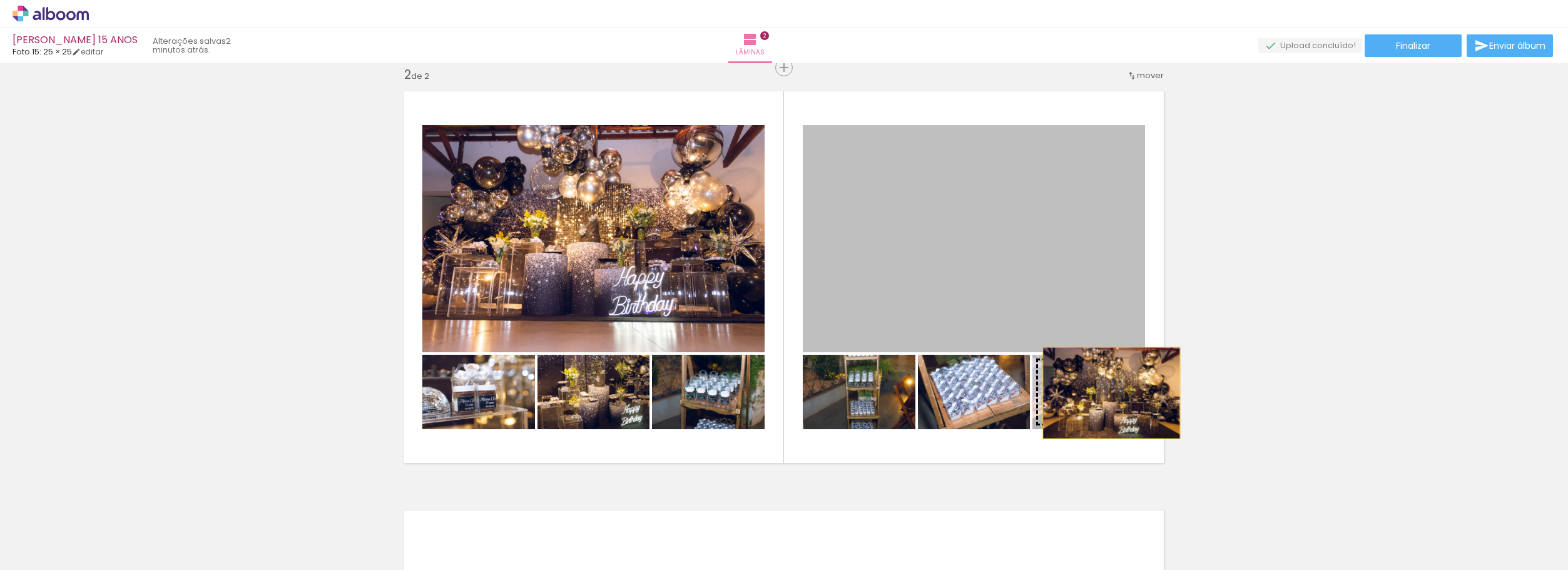
drag, startPoint x: 1075, startPoint y: 303, endPoint x: 1107, endPoint y: 393, distance: 95.5
click at [0, 0] on slot at bounding box center [0, 0] width 0 height 0
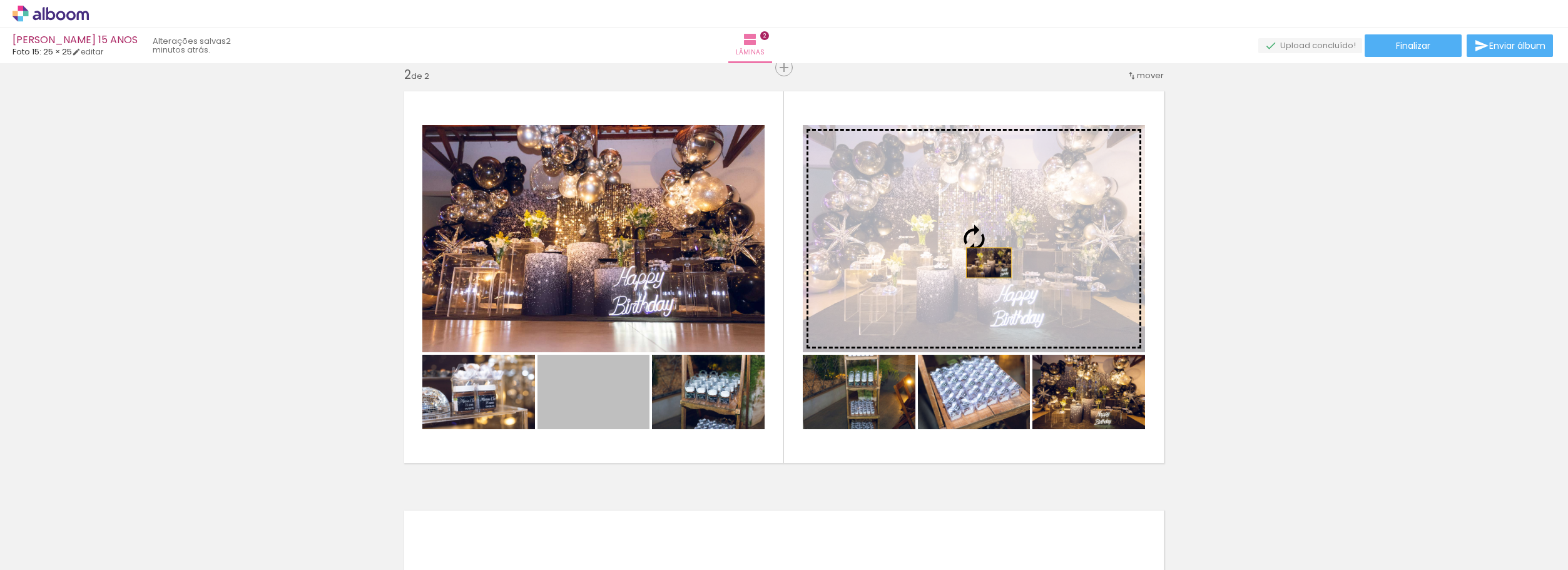
drag, startPoint x: 602, startPoint y: 401, endPoint x: 988, endPoint y: 261, distance: 410.6
click at [0, 0] on slot at bounding box center [0, 0] width 0 height 0
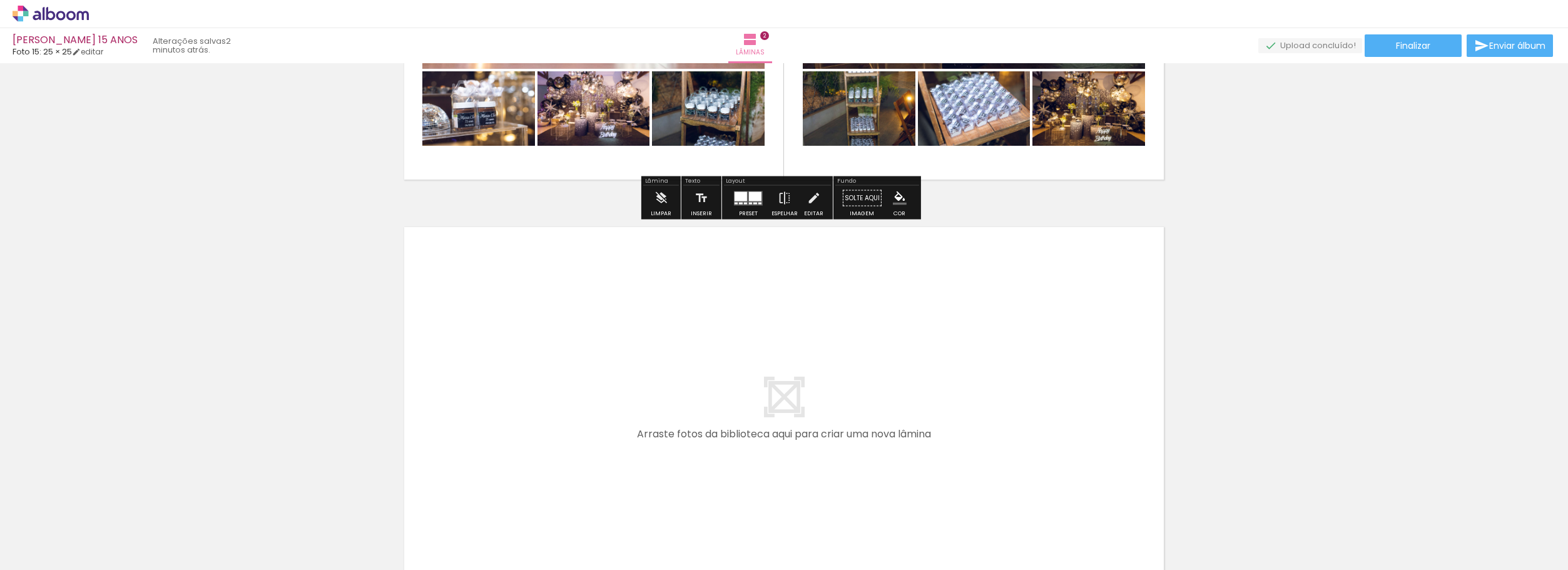
scroll to position [748, 0]
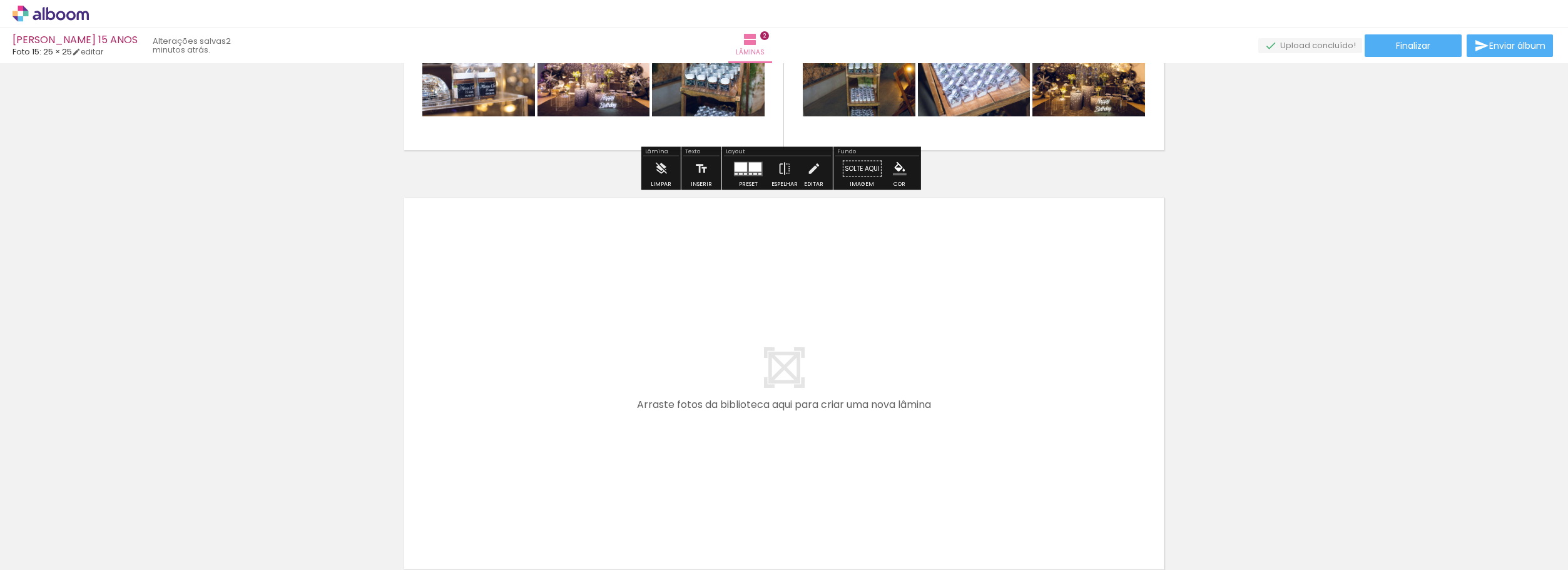
drag, startPoint x: 920, startPoint y: 532, endPoint x: 791, endPoint y: 399, distance: 185.3
click at [791, 399] on quentale-workspace at bounding box center [784, 285] width 1568 height 570
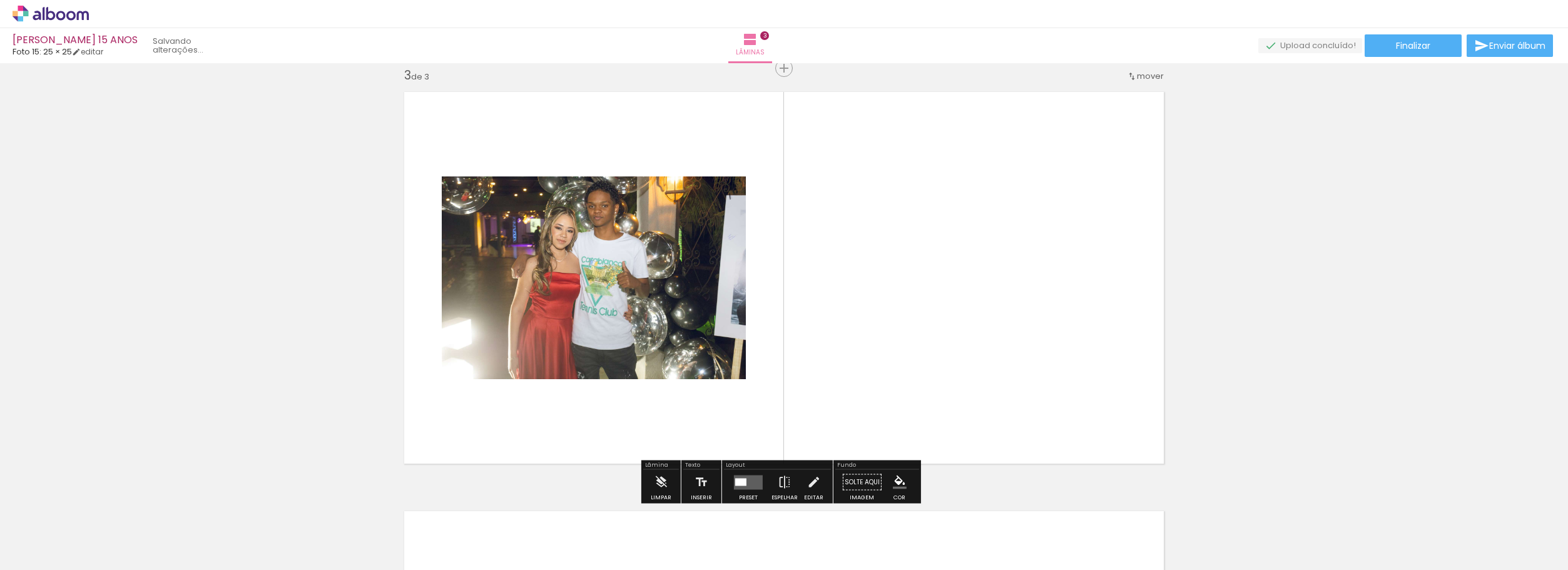
scroll to position [855, 0]
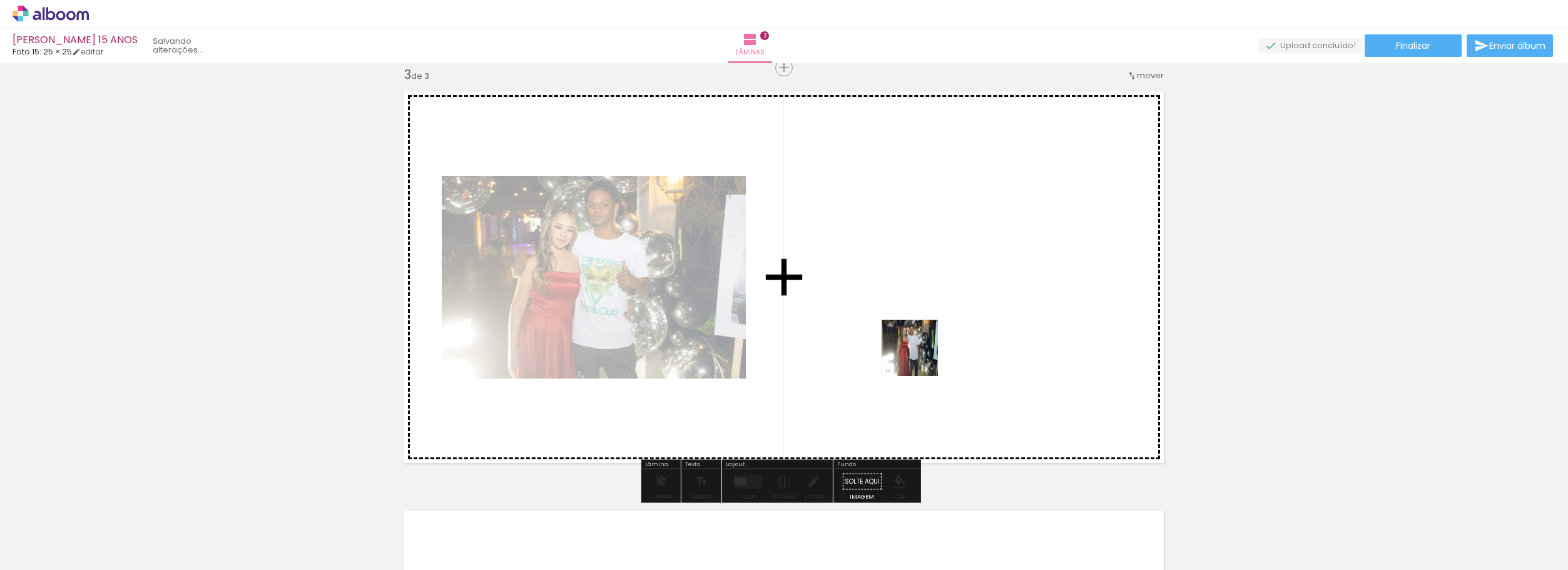
drag, startPoint x: 985, startPoint y: 520, endPoint x: 917, endPoint y: 352, distance: 181.2
click at [917, 352] on quentale-workspace at bounding box center [784, 285] width 1568 height 570
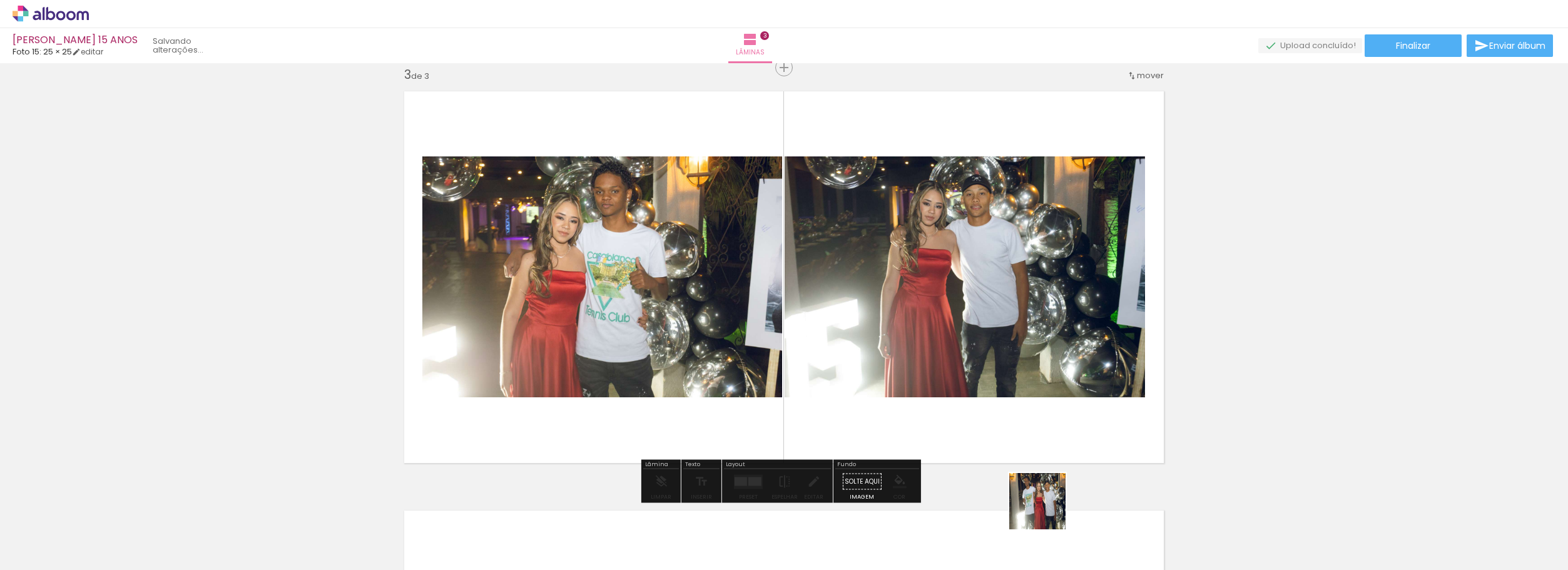
drag, startPoint x: 1066, startPoint y: 537, endPoint x: 1012, endPoint y: 436, distance: 114.5
click at [1006, 405] on quentale-workspace at bounding box center [784, 285] width 1568 height 570
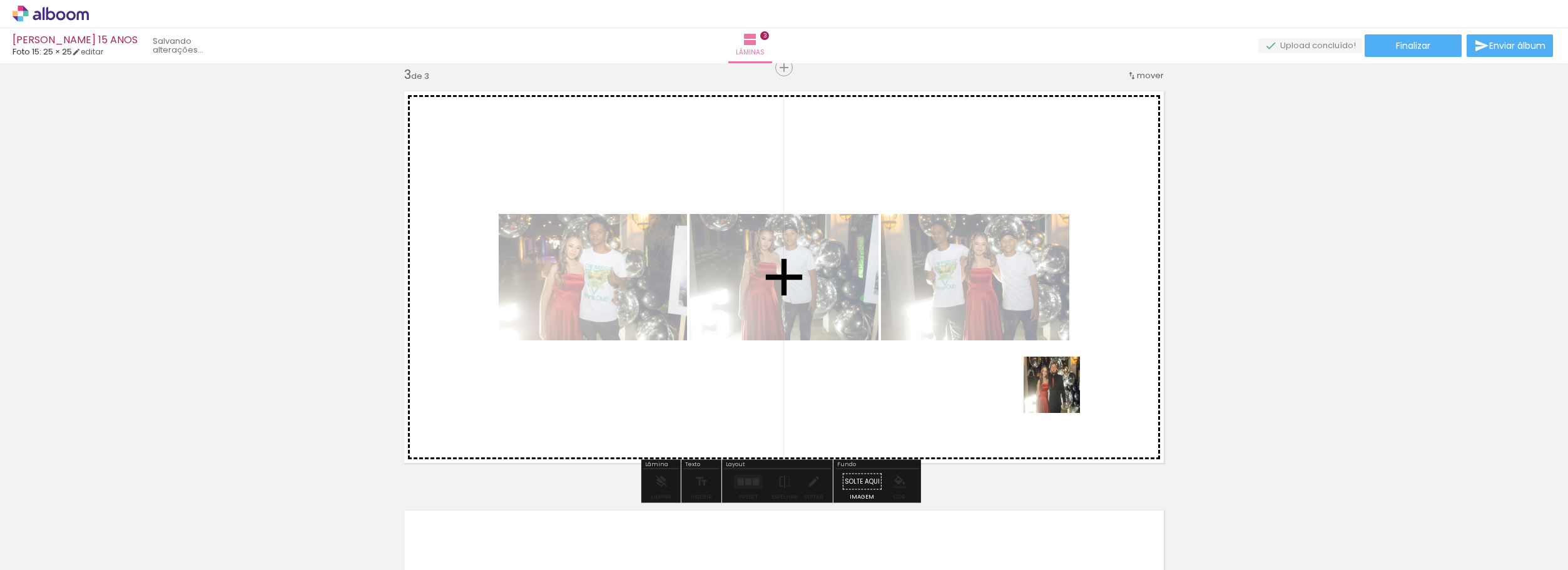
drag, startPoint x: 1065, startPoint y: 405, endPoint x: 1068, endPoint y: 424, distance: 19.2
click at [1051, 363] on quentale-workspace at bounding box center [784, 285] width 1568 height 570
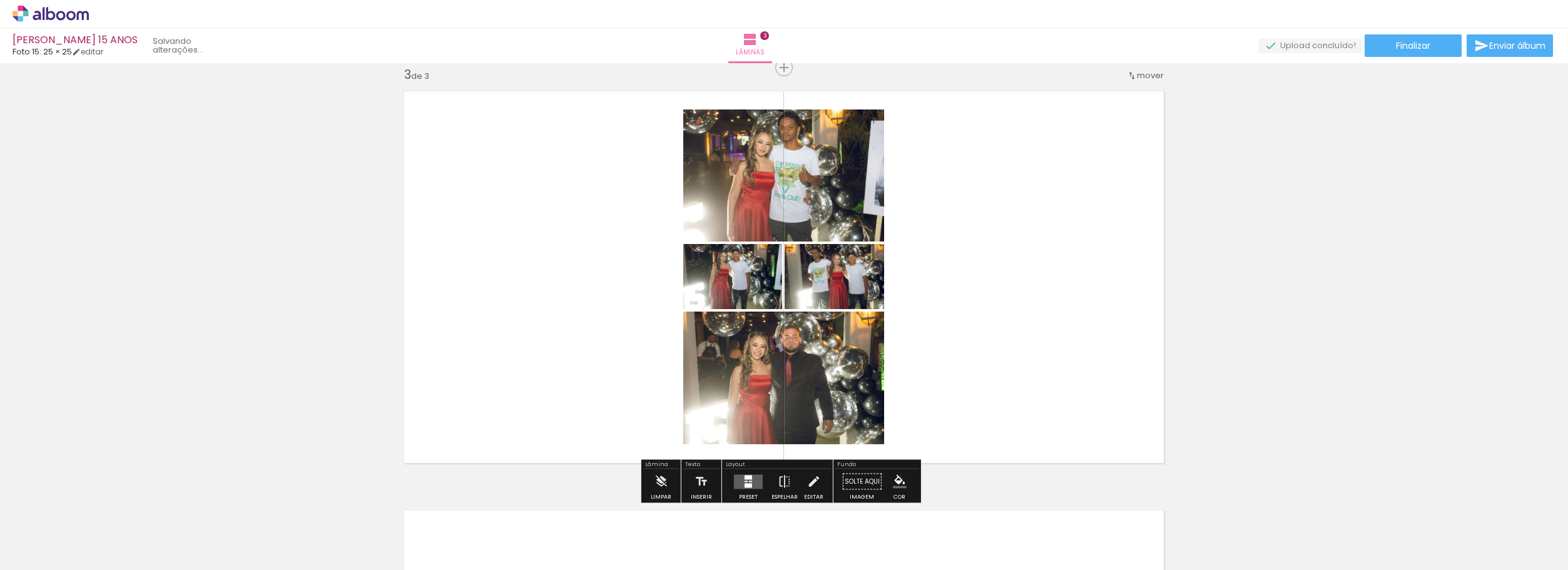
drag, startPoint x: 1193, startPoint y: 525, endPoint x: 1116, endPoint y: 431, distance: 121.5
click at [1059, 359] on quentale-workspace at bounding box center [784, 285] width 1568 height 570
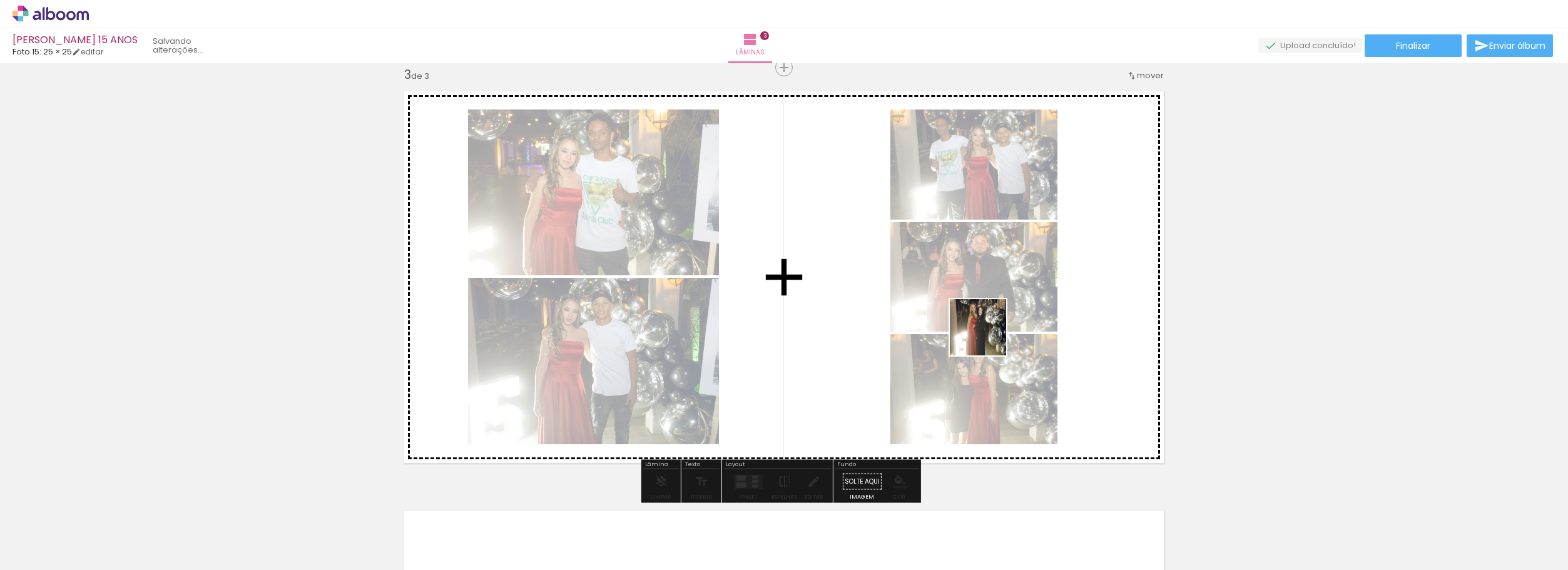
drag, startPoint x: 1089, startPoint y: 396, endPoint x: 986, endPoint y: 336, distance: 119.2
click at [986, 336] on quentale-workspace at bounding box center [784, 285] width 1568 height 570
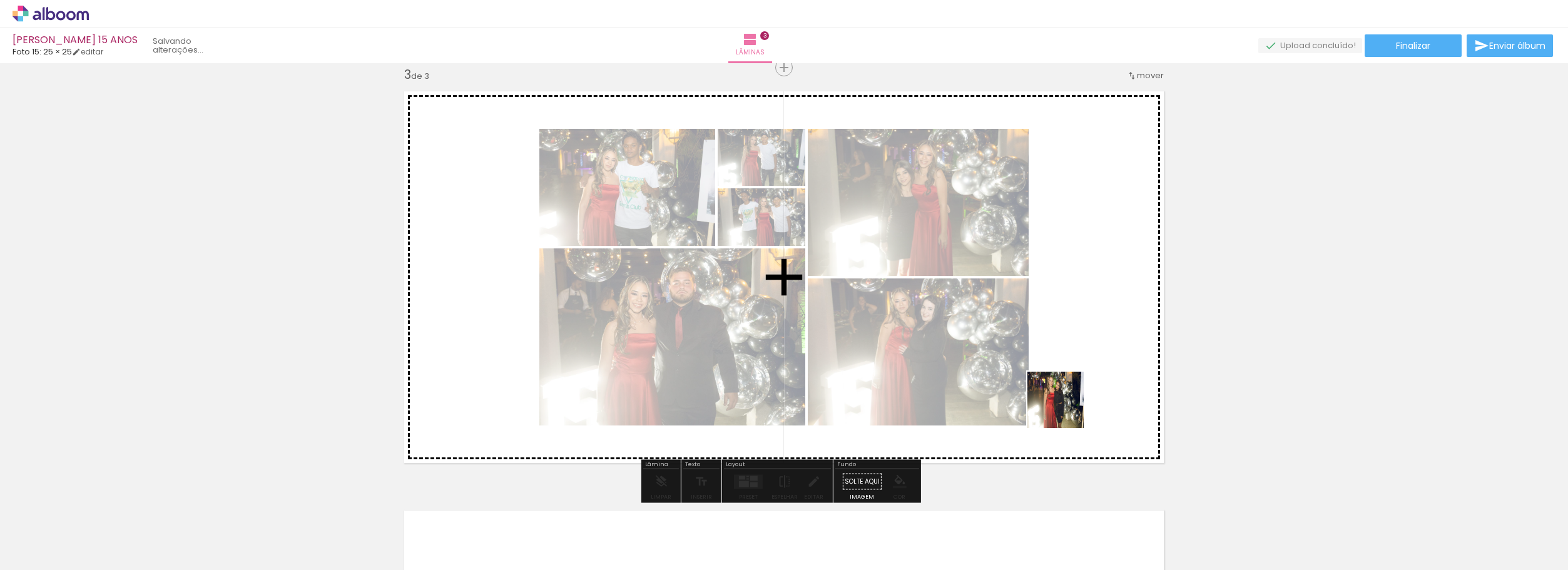
drag, startPoint x: 1342, startPoint y: 542, endPoint x: 957, endPoint y: 382, distance: 416.9
click at [877, 339] on quentale-workspace at bounding box center [784, 285] width 1568 height 570
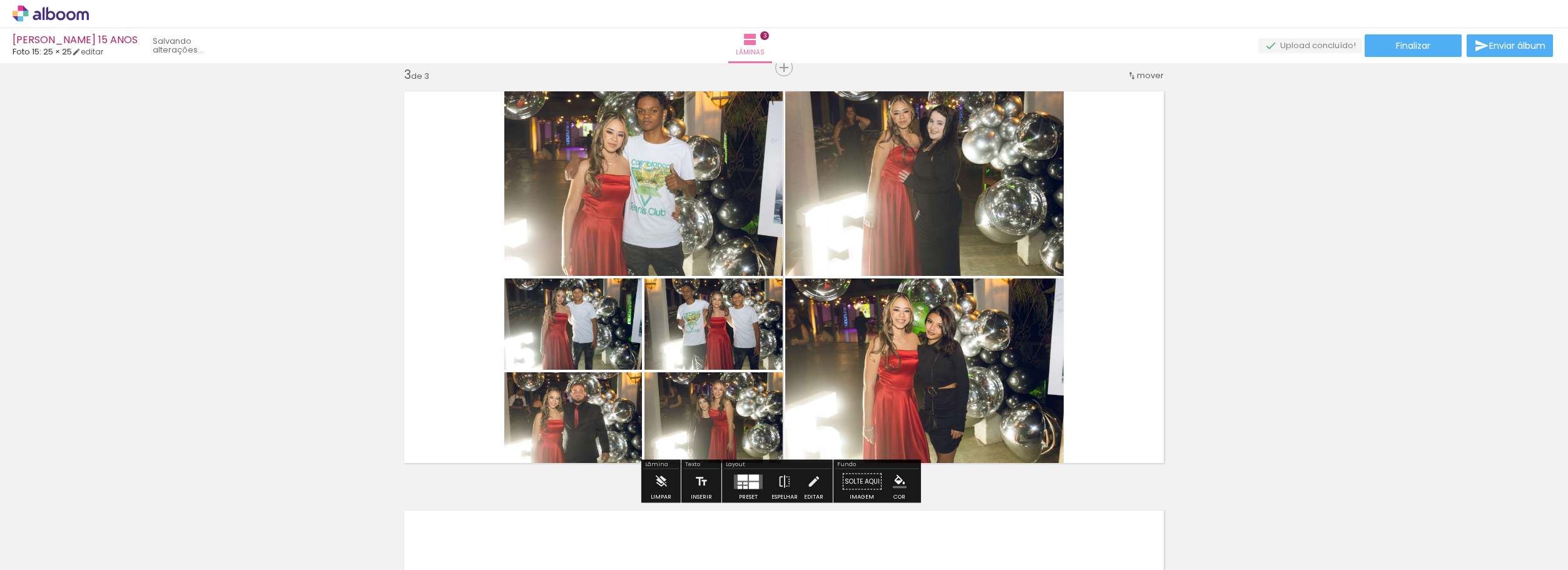
drag, startPoint x: 1401, startPoint y: 538, endPoint x: 1034, endPoint y: 386, distance: 397.2
click at [956, 346] on quentale-workspace at bounding box center [784, 285] width 1568 height 570
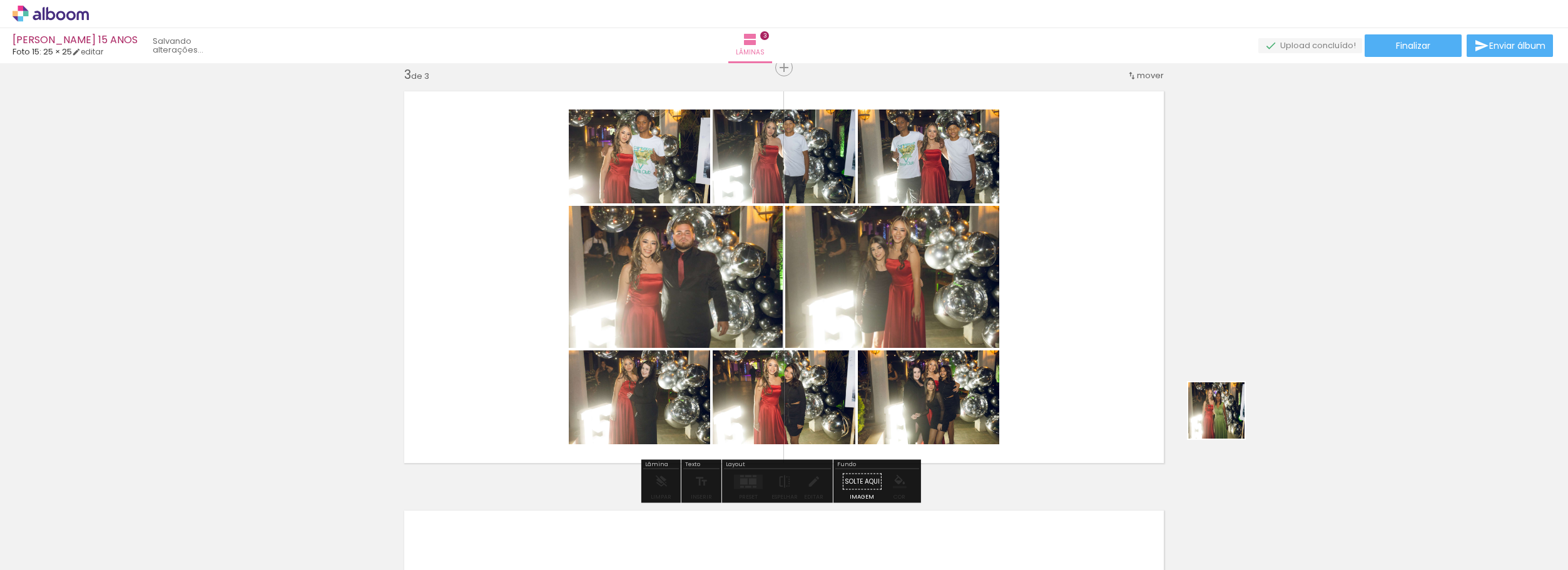
drag, startPoint x: 1226, startPoint y: 420, endPoint x: 1054, endPoint y: 368, distance: 179.7
click at [1054, 368] on quentale-workspace at bounding box center [784, 285] width 1568 height 570
